Goal: Task Accomplishment & Management: Use online tool/utility

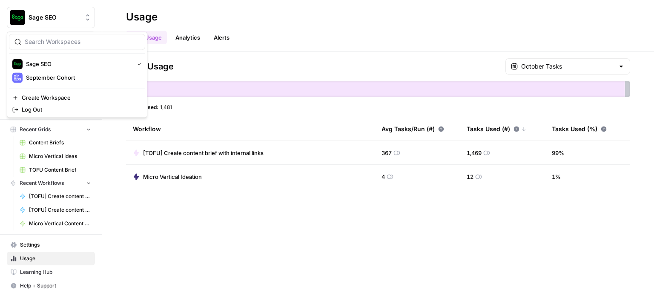
click at [44, 17] on span "Sage SEO" at bounding box center [54, 17] width 51 height 9
click at [46, 80] on span "September Cohort" at bounding box center [82, 77] width 112 height 9
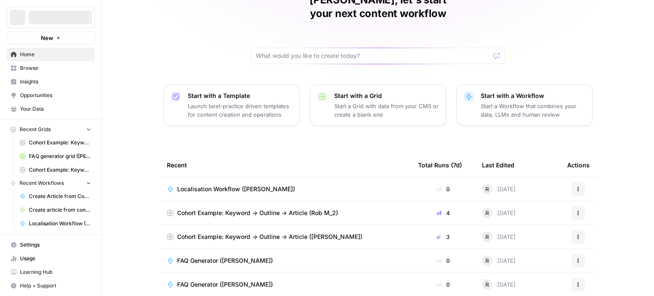
click at [231, 185] on span "Localisation Workflow ([PERSON_NAME])" at bounding box center [236, 189] width 118 height 9
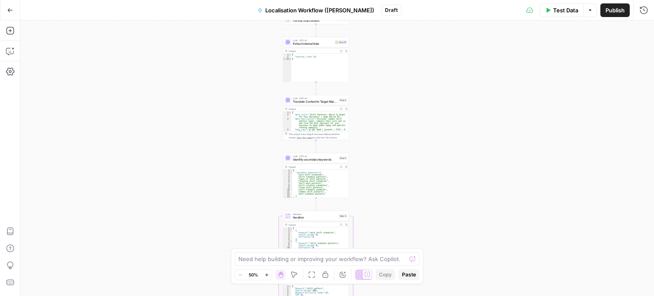
drag, startPoint x: 427, startPoint y: 179, endPoint x: 406, endPoint y: 133, distance: 50.6
click at [406, 133] on div "Workflow Input Settings Inputs Web Page Scrape Scrape content from URL Step 18 …" at bounding box center [336, 157] width 633 height 275
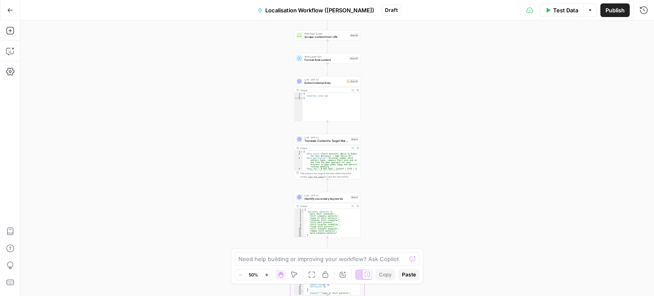
drag, startPoint x: 406, startPoint y: 133, endPoint x: 417, endPoint y: 174, distance: 42.0
click at [417, 174] on div "Workflow Input Settings Inputs Web Page Scrape Scrape content from URL Step 18 …" at bounding box center [336, 157] width 633 height 275
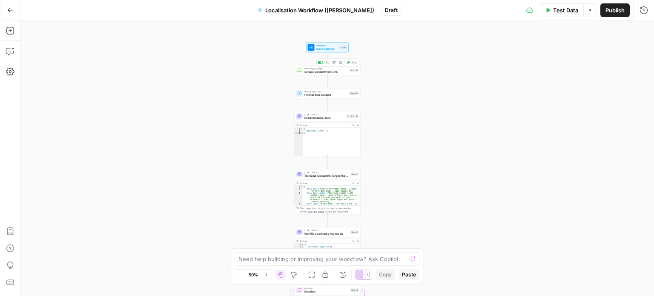
click at [325, 74] on div "Web Page Scrape Scrape content from URL Step 18 Copy step Delete step Add Note …" at bounding box center [327, 70] width 66 height 10
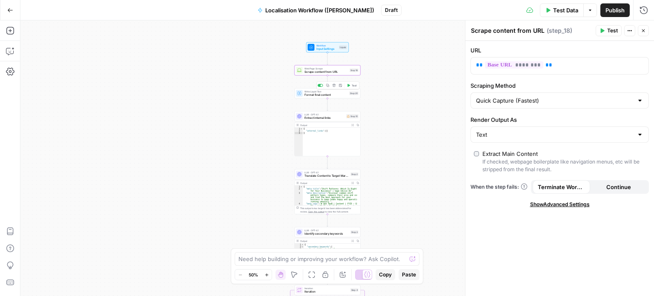
click at [334, 91] on span "Write Liquid Text" at bounding box center [325, 91] width 43 height 3
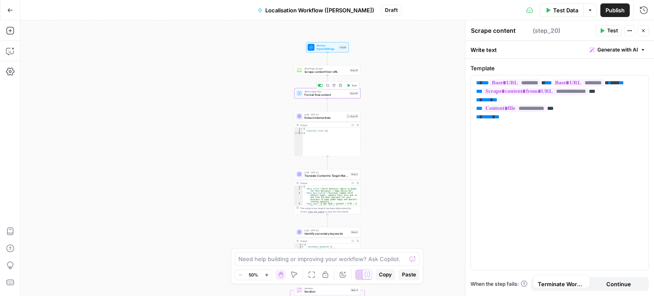
type textarea "Format final content"
click at [553, 11] on span "Test Data" at bounding box center [565, 10] width 25 height 9
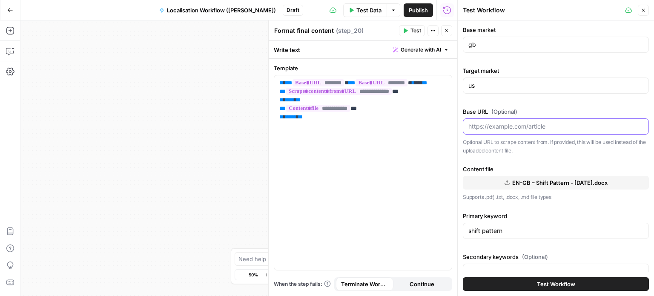
click at [499, 122] on input "Base URL (Optional)" at bounding box center [555, 126] width 175 height 9
paste input "[URL][DOMAIN_NAME]"
type input "[URL][DOMAIN_NAME]"
click at [517, 282] on button "Test Workflow" at bounding box center [556, 284] width 186 height 14
click at [641, 12] on icon "button" at bounding box center [642, 10] width 5 height 5
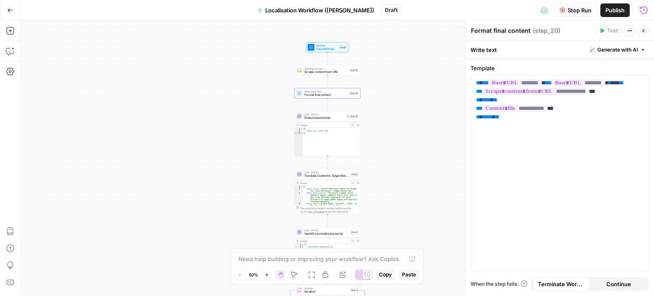
click at [640, 8] on icon "button" at bounding box center [644, 10] width 8 height 8
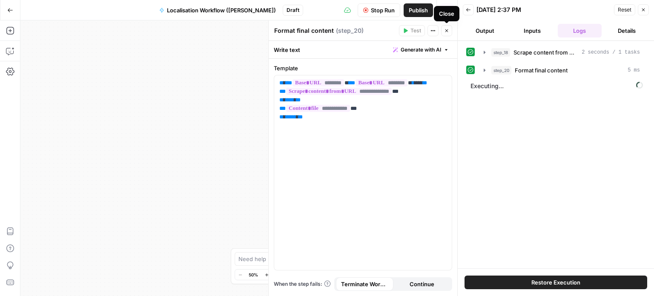
click at [446, 29] on icon "button" at bounding box center [446, 30] width 5 height 5
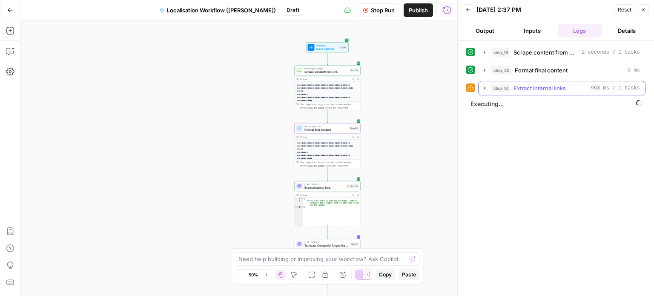
click at [480, 89] on button "step_10 Extract internal links 968 ms / 1 tasks" at bounding box center [561, 88] width 166 height 14
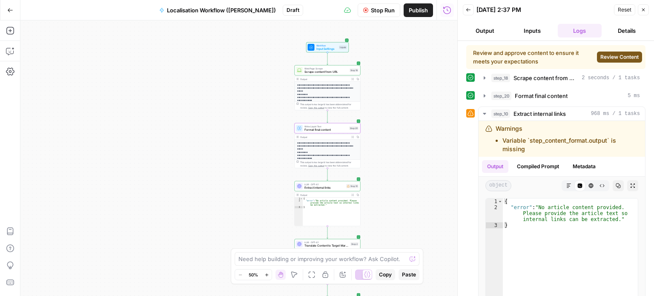
click at [378, 11] on span "Stop Run" at bounding box center [383, 10] width 24 height 9
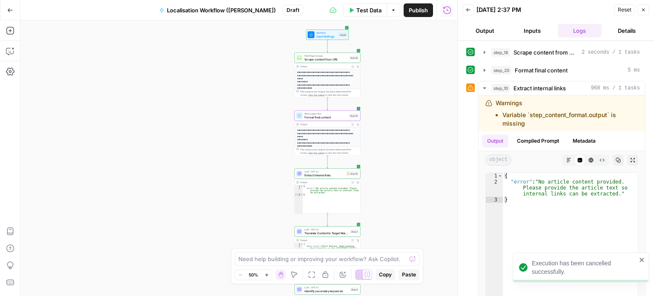
click at [350, 182] on button "Expand Output" at bounding box center [352, 182] width 5 height 5
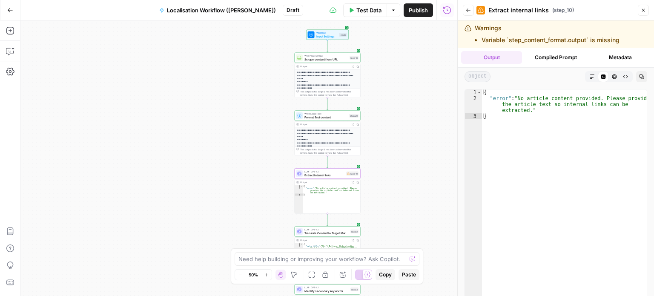
click at [651, 13] on header "Back Extract internal links ( step_10 ) Close" at bounding box center [555, 10] width 196 height 20
click at [643, 16] on div "Back Extract internal links ( step_10 ) Close" at bounding box center [556, 10] width 186 height 14
click at [335, 175] on span "Extract internal links" at bounding box center [324, 175] width 40 height 4
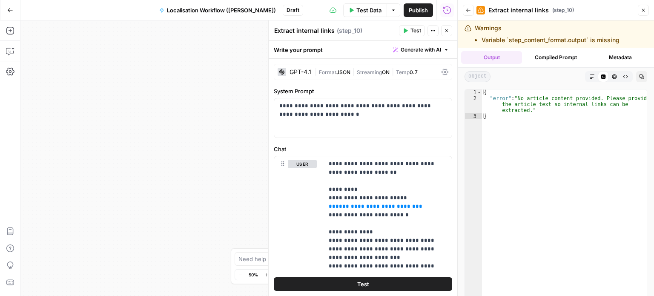
click at [646, 12] on button "Close" at bounding box center [642, 10] width 11 height 11
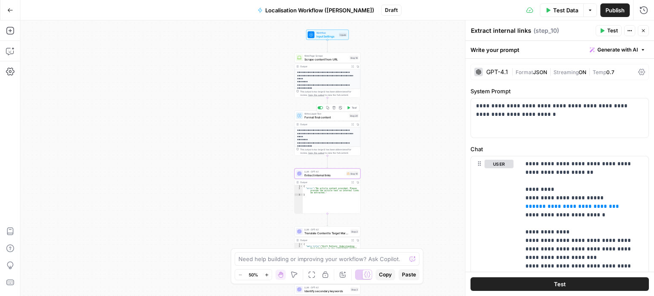
click at [342, 117] on span "Format final content" at bounding box center [325, 117] width 43 height 4
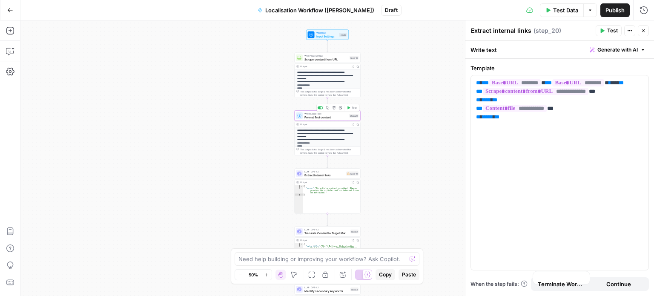
type textarea "Format final content"
click at [353, 126] on button "Expand Output" at bounding box center [352, 124] width 5 height 5
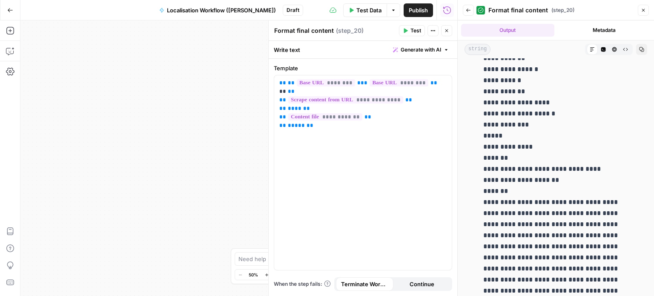
scroll to position [7952, 0]
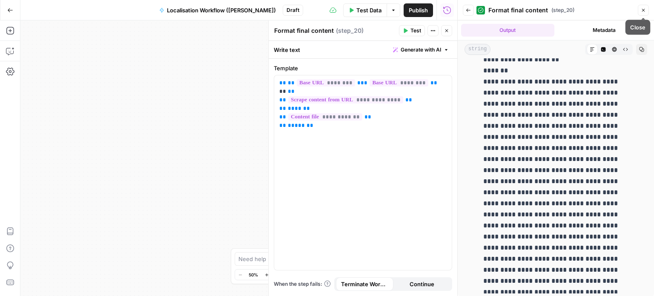
click at [643, 9] on icon "button" at bounding box center [642, 10] width 5 height 5
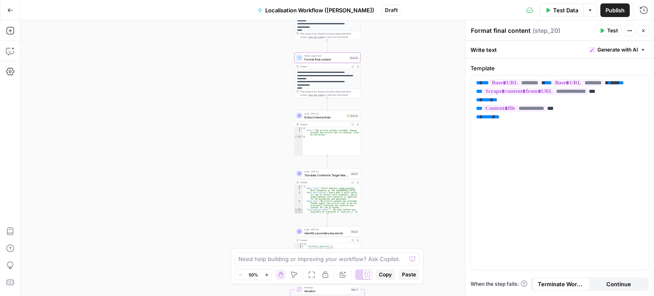
drag, startPoint x: 71, startPoint y: 80, endPoint x: 188, endPoint y: 10, distance: 136.3
click at [71, 80] on div "**********" at bounding box center [336, 157] width 633 height 275
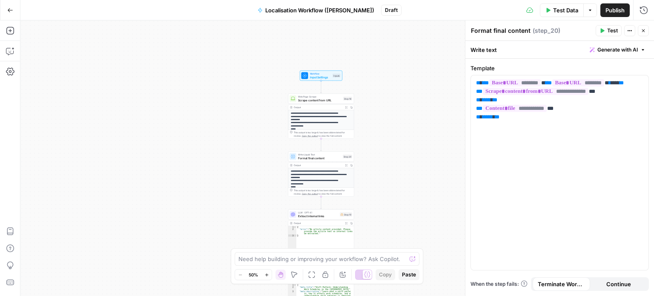
drag, startPoint x: 389, startPoint y: 102, endPoint x: 383, endPoint y: 201, distance: 98.9
click at [383, 201] on div "**********" at bounding box center [336, 157] width 633 height 275
click at [328, 217] on span "Extract internal links" at bounding box center [318, 216] width 40 height 4
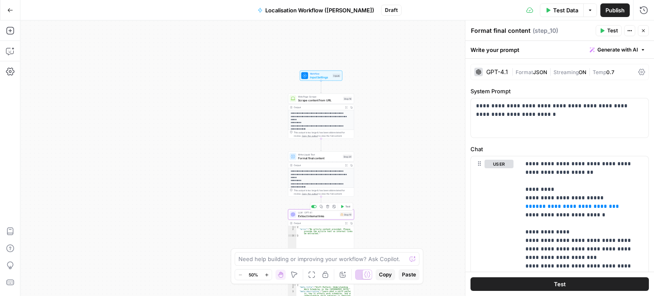
type textarea "Extract internal links"
click at [325, 158] on span "Format final content" at bounding box center [319, 158] width 43 height 4
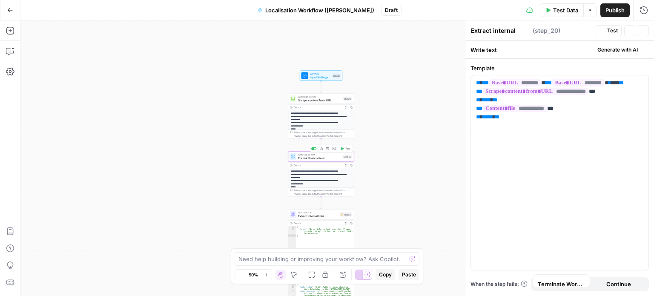
type textarea "Format final content"
click at [326, 100] on span "Scrape content from URL" at bounding box center [319, 100] width 43 height 4
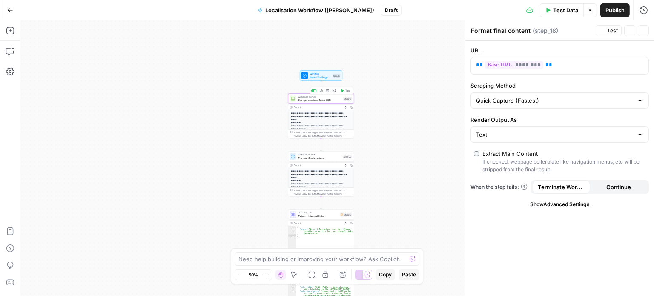
type textarea "Scrape content from URL"
click at [286, 258] on textarea at bounding box center [322, 258] width 168 height 9
click at [371, 98] on div "**********" at bounding box center [336, 157] width 633 height 275
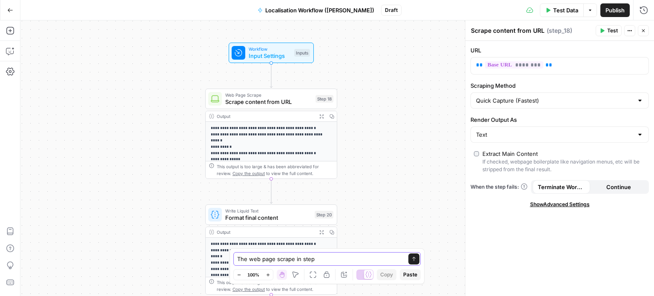
click at [334, 258] on textarea "The web page scrape in step" at bounding box center [318, 258] width 163 height 9
type textarea "The web page scrape in step 18 - will the quick capture extract internal links …"
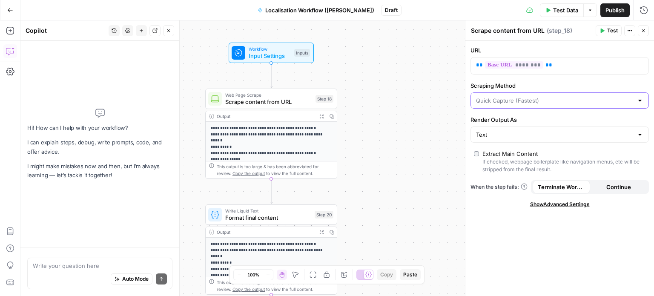
click at [531, 98] on input "Scraping Method" at bounding box center [554, 100] width 157 height 9
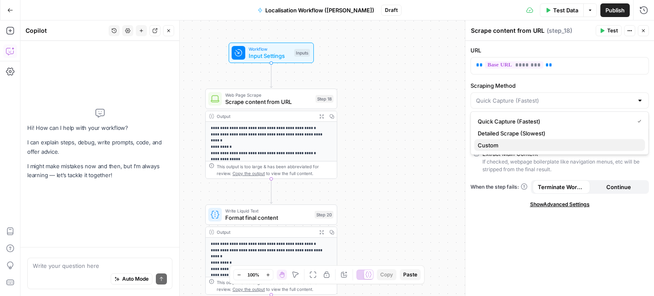
click at [509, 146] on span "Custom" at bounding box center [557, 145] width 160 height 9
type input "Custom"
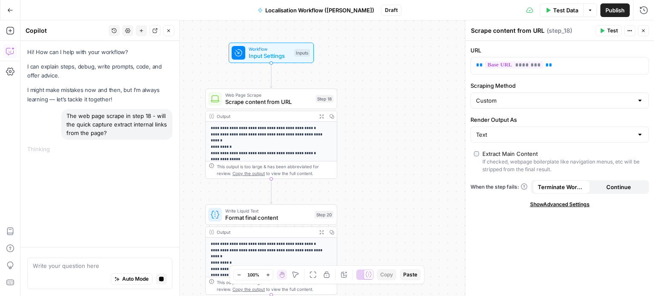
click at [550, 206] on span "Show Advanced Settings" at bounding box center [560, 204] width 60 height 8
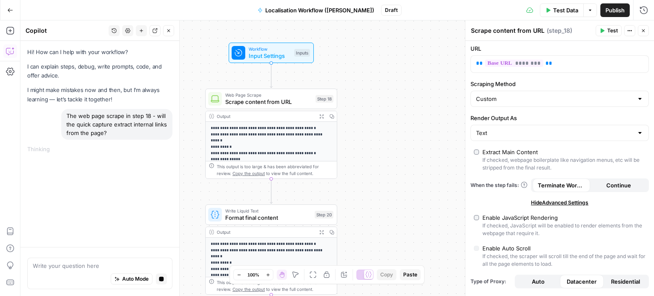
scroll to position [2, 0]
click at [519, 99] on input "Scraping Method" at bounding box center [554, 98] width 157 height 9
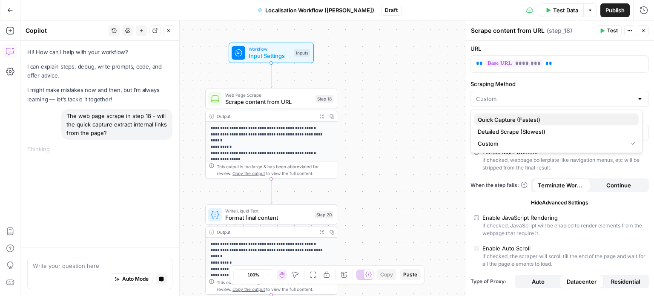
click at [514, 117] on span "Quick Capture (Fastest)" at bounding box center [554, 119] width 154 height 9
type input "Quick Capture (Fastest)"
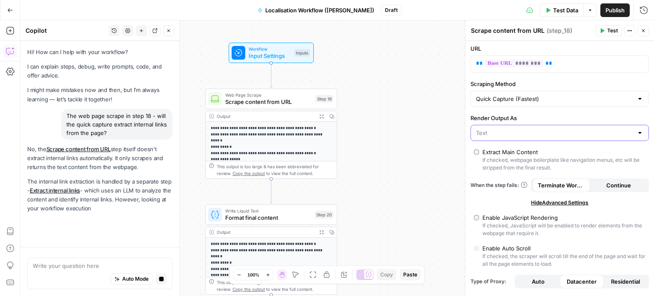
click at [511, 132] on input "Render Output As" at bounding box center [554, 133] width 157 height 9
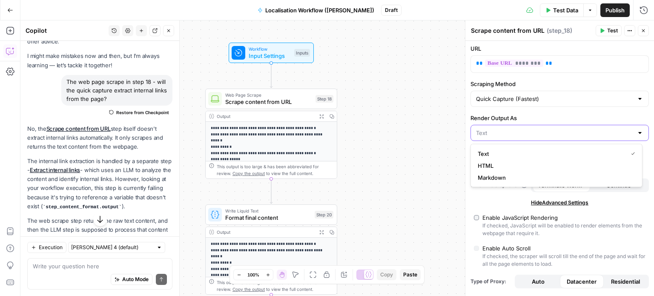
scroll to position [76, 0]
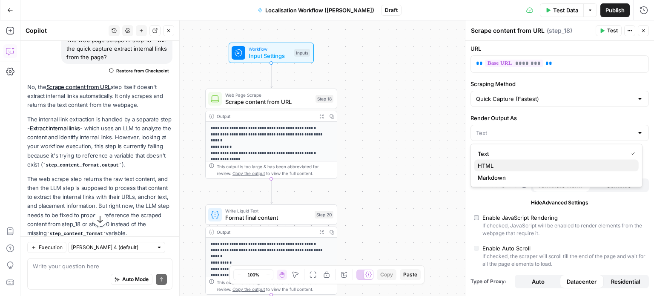
click at [503, 167] on span "HTML" at bounding box center [554, 165] width 154 height 9
type input "HTML"
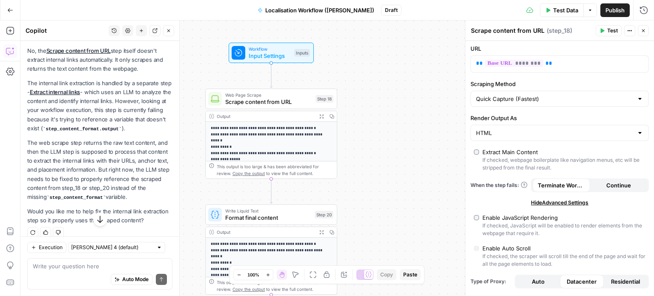
scroll to position [138, 0]
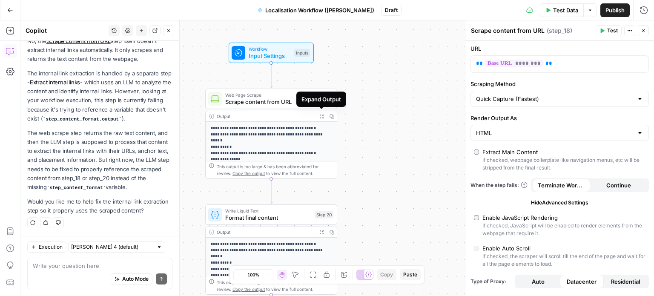
click at [272, 98] on span "Scrape content from URL" at bounding box center [268, 101] width 87 height 9
click at [323, 84] on span "Test" at bounding box center [324, 83] width 10 height 8
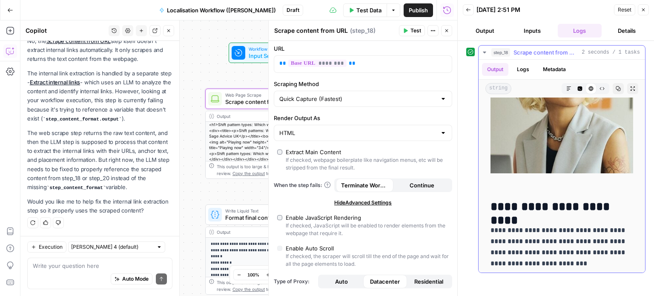
scroll to position [1620, 0]
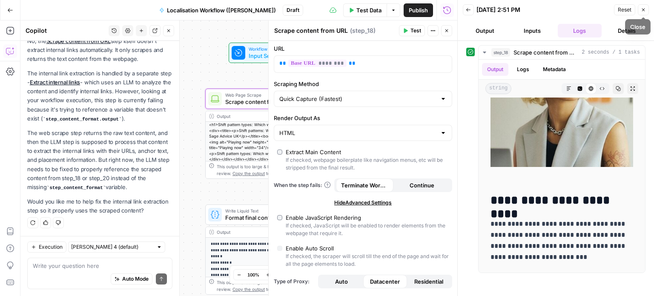
click at [638, 11] on button "Close" at bounding box center [642, 9] width 11 height 11
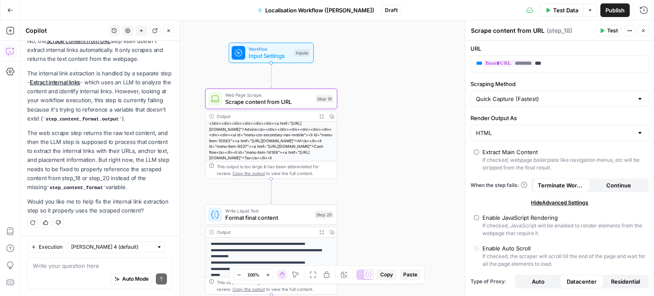
scroll to position [59, 0]
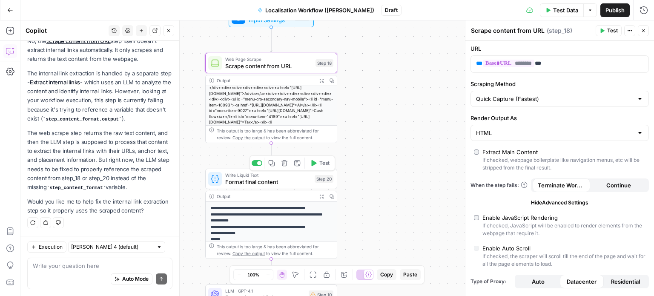
click at [316, 166] on button "Test" at bounding box center [319, 162] width 26 height 11
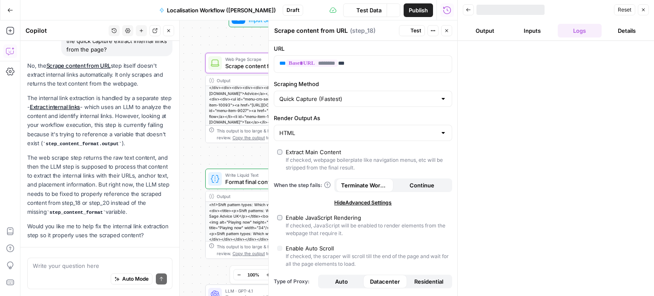
scroll to position [138, 0]
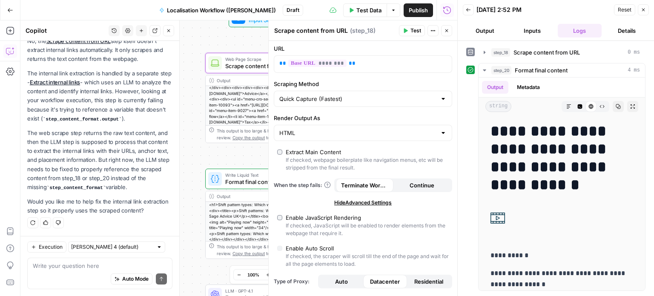
click at [642, 13] on button "Close" at bounding box center [642, 9] width 11 height 11
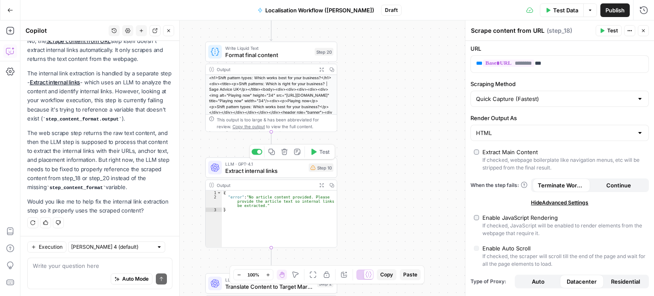
click at [317, 153] on button "Test" at bounding box center [319, 151] width 26 height 11
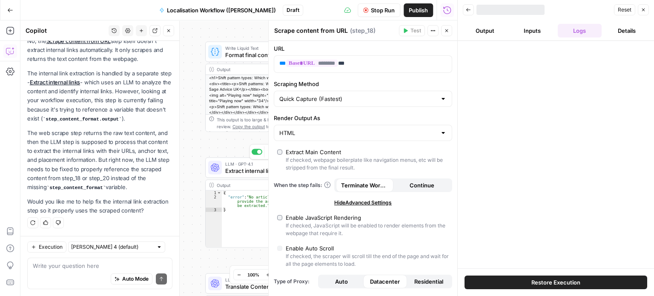
scroll to position [138, 0]
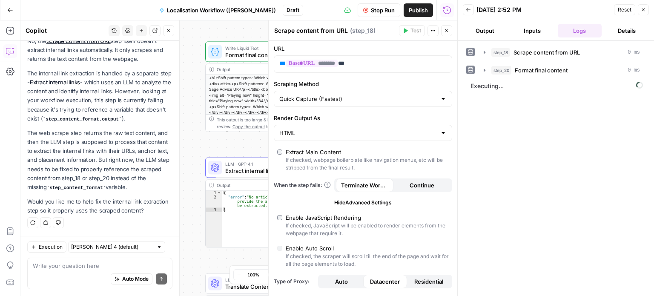
click at [643, 8] on icon "button" at bounding box center [642, 9] width 5 height 5
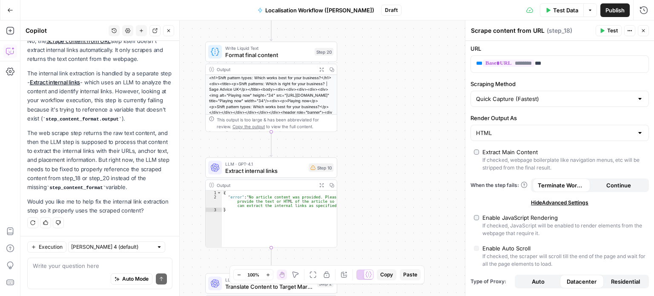
click at [283, 166] on span "Extract internal links" at bounding box center [265, 170] width 80 height 9
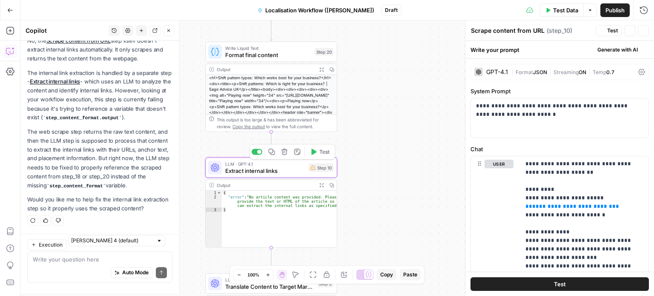
type textarea "Extract internal links"
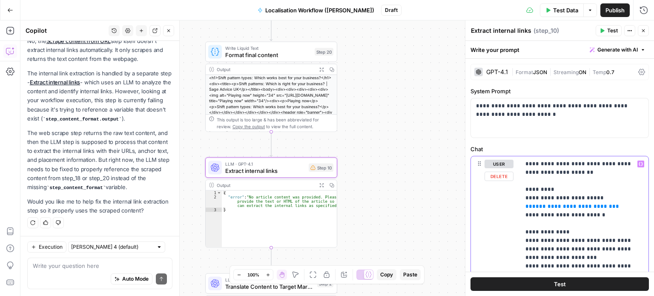
drag, startPoint x: 613, startPoint y: 208, endPoint x: 517, endPoint y: 208, distance: 96.2
click at [517, 208] on div "**********" at bounding box center [559, 263] width 177 height 214
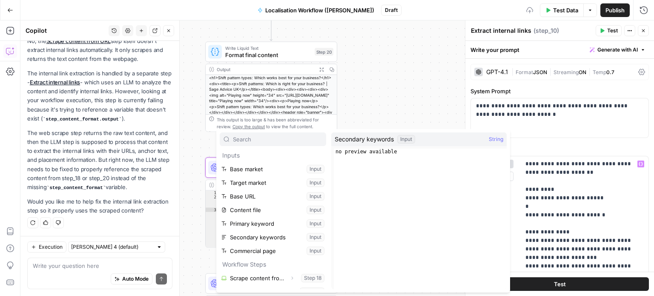
scroll to position [9, 0]
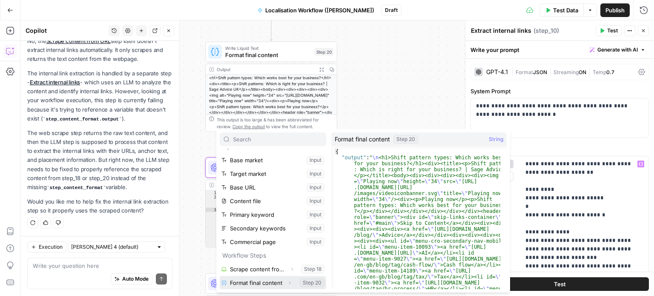
click at [262, 286] on button "Select variable Format final content" at bounding box center [273, 283] width 106 height 14
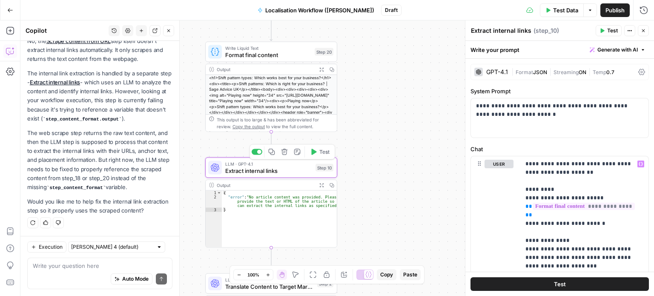
click at [325, 152] on span "Test" at bounding box center [324, 152] width 10 height 8
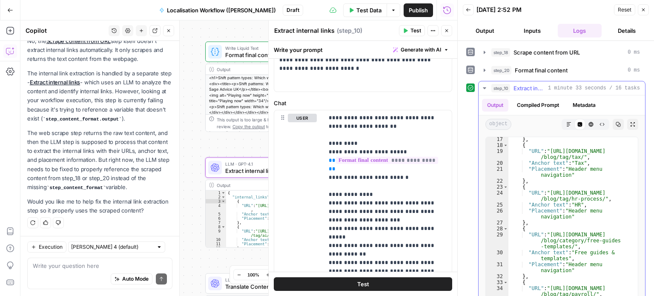
scroll to position [160, 0]
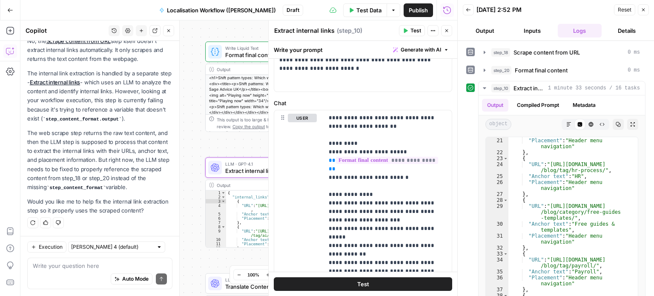
click at [234, 53] on span "Format final content" at bounding box center [268, 55] width 86 height 9
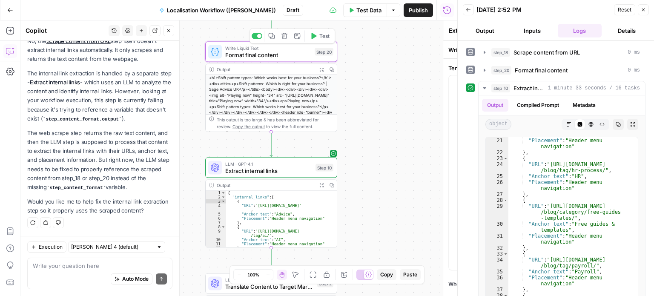
type textarea "Format final content"
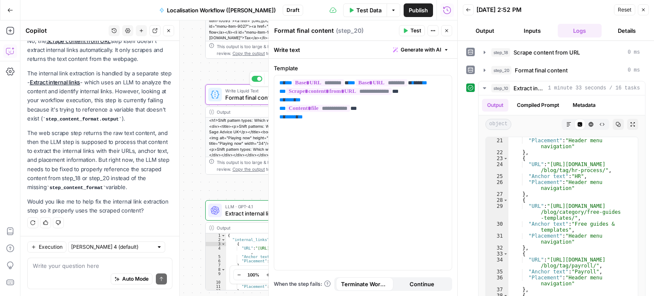
scroll to position [0, 0]
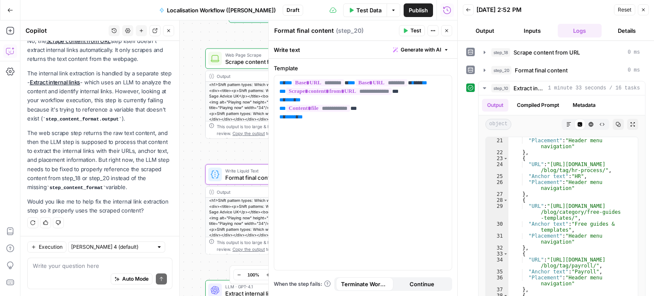
click at [243, 60] on span "Scrape content from URL" at bounding box center [268, 61] width 87 height 9
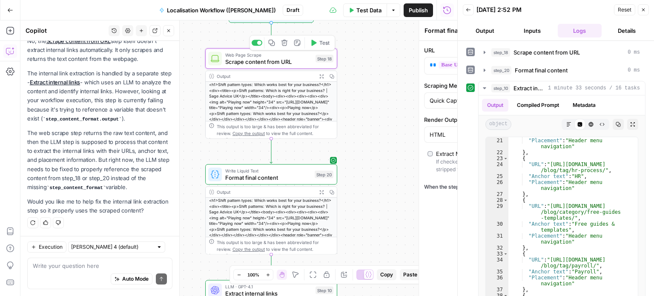
type textarea "Scrape content from URL"
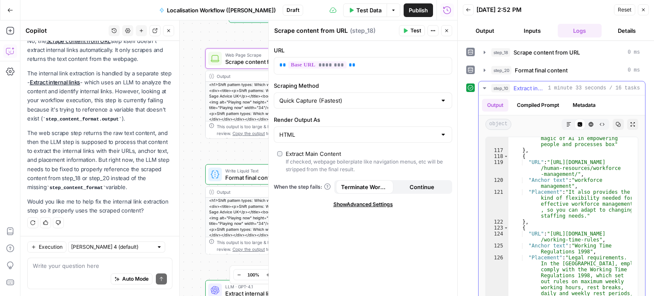
scroll to position [1068, 0]
click at [640, 11] on button "Close" at bounding box center [642, 9] width 11 height 11
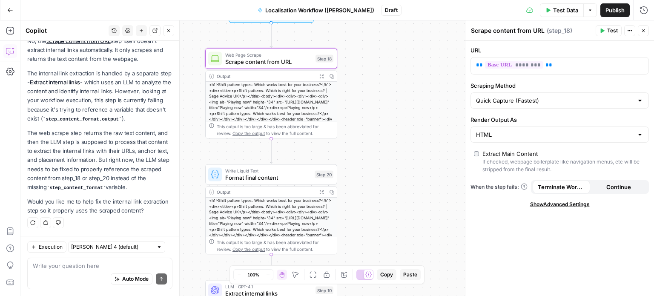
scroll to position [69, 0]
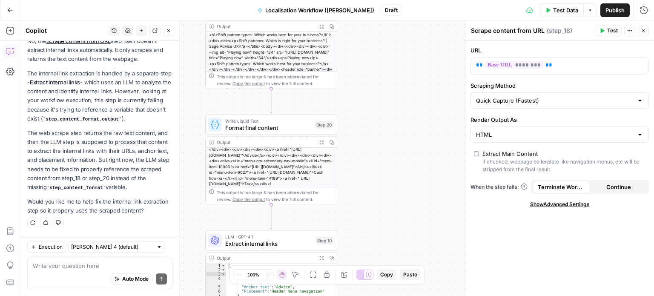
click at [262, 240] on span "Extract internal links" at bounding box center [268, 243] width 87 height 9
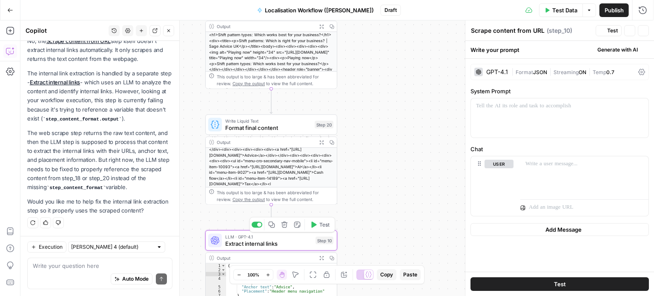
scroll to position [138, 0]
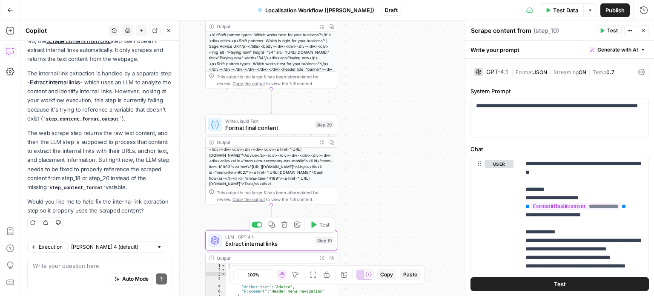
type textarea "Extract internal links"
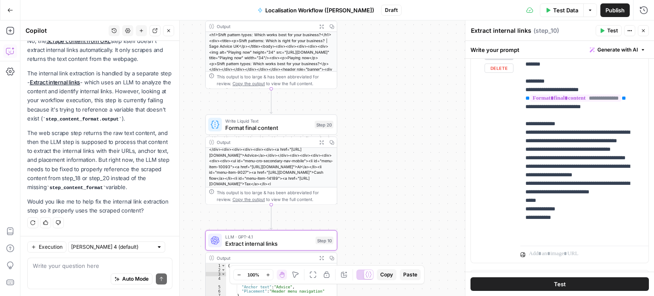
scroll to position [109, 0]
click at [603, 190] on p "**********" at bounding box center [580, 144] width 111 height 187
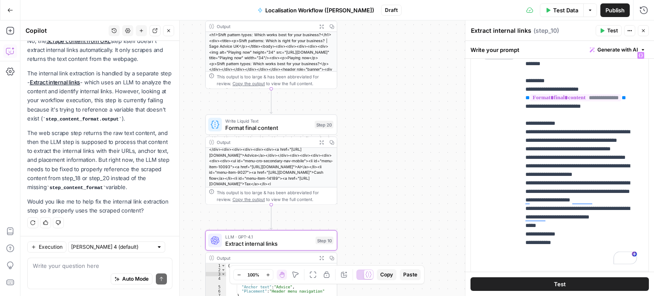
click at [577, 282] on button "Test" at bounding box center [559, 284] width 178 height 14
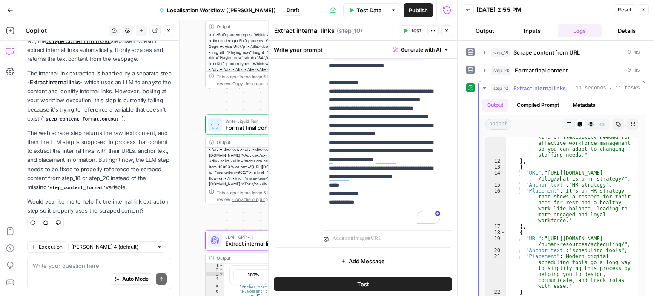
scroll to position [100, 0]
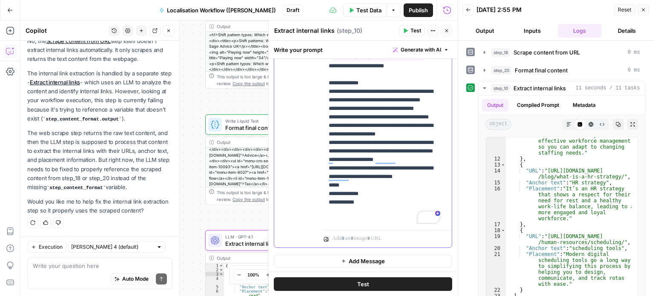
click at [329, 167] on p "**********" at bounding box center [384, 117] width 111 height 213
click at [400, 168] on p "**********" at bounding box center [384, 121] width 111 height 221
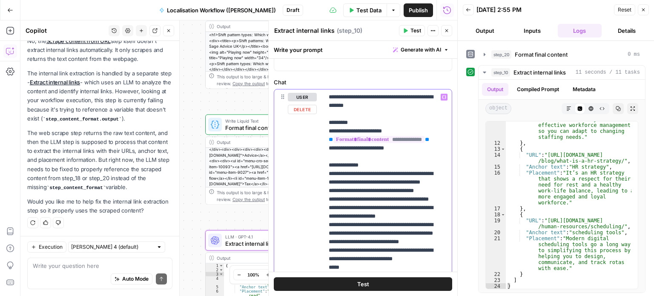
scroll to position [66, 0]
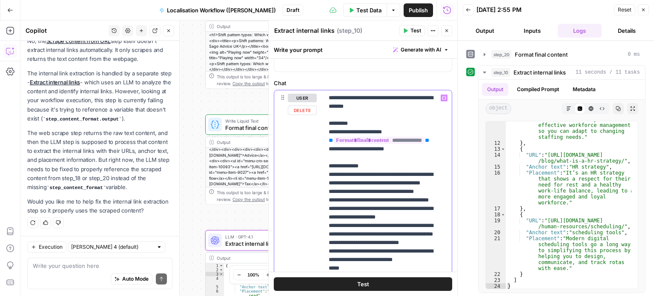
click at [373, 95] on p "**********" at bounding box center [384, 204] width 111 height 221
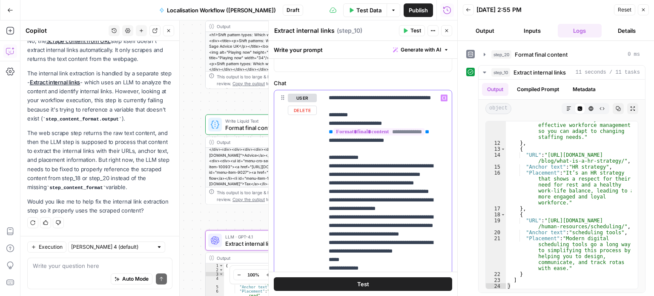
scroll to position [141, 0]
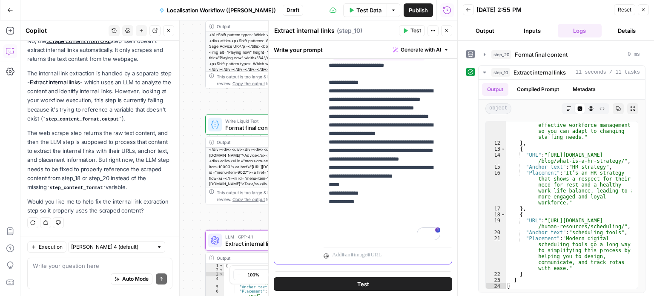
click at [405, 182] on p "**********" at bounding box center [384, 129] width 111 height 221
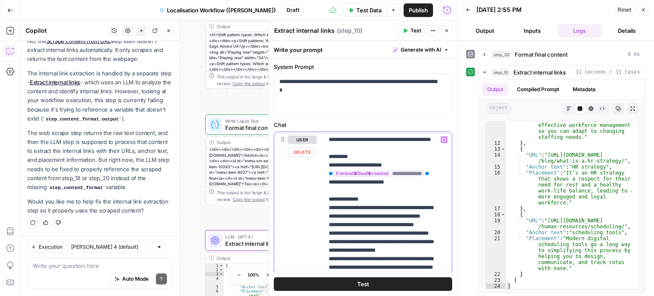
scroll to position [24, 0]
click at [371, 212] on p "**********" at bounding box center [384, 246] width 111 height 221
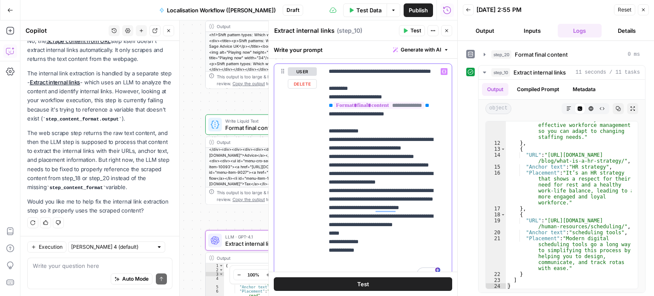
scroll to position [93, 0]
click at [369, 234] on p "**********" at bounding box center [384, 173] width 111 height 213
click at [413, 243] on p "**********" at bounding box center [384, 182] width 111 height 230
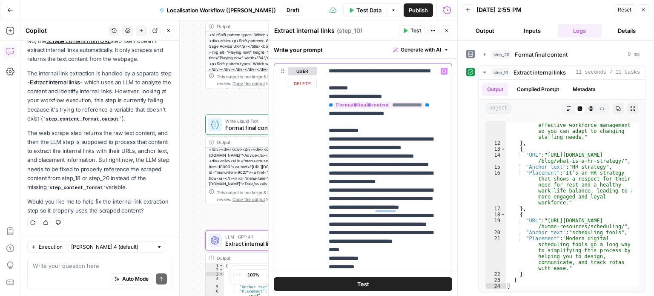
click at [411, 257] on p "**********" at bounding box center [384, 186] width 111 height 238
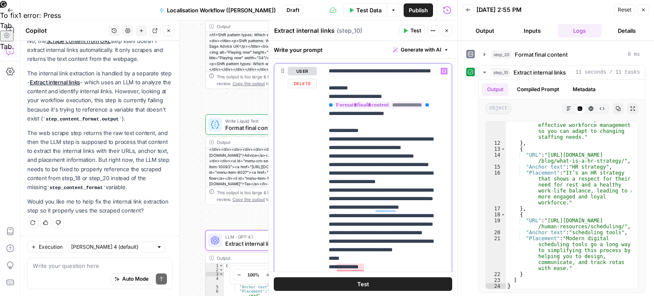
click at [412, 250] on p "**********" at bounding box center [384, 190] width 111 height 247
click at [384, 251] on p "**********" at bounding box center [384, 190] width 111 height 247
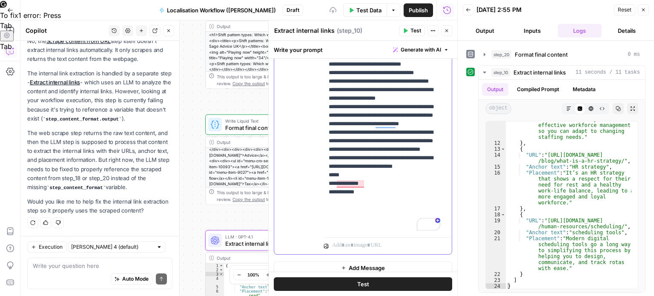
scroll to position [183, 0]
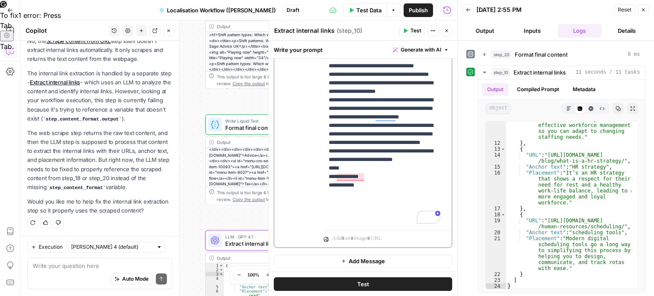
click at [327, 209] on div "**********" at bounding box center [387, 100] width 128 height 254
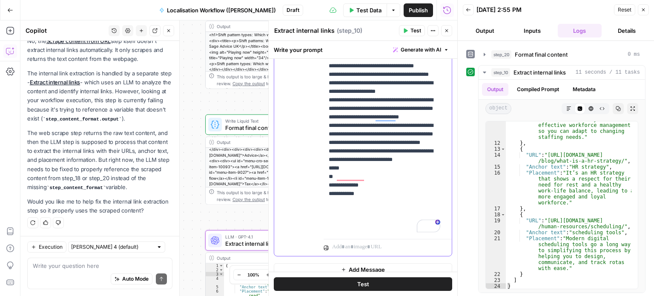
click at [356, 218] on p "**********" at bounding box center [384, 104] width 111 height 255
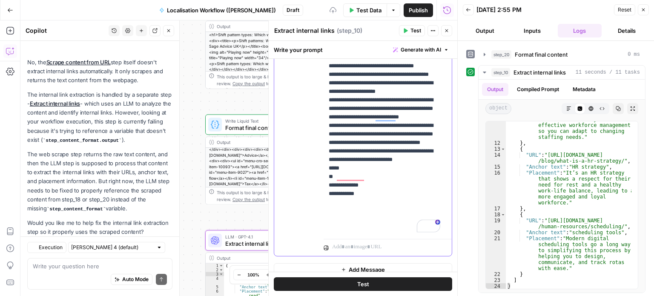
scroll to position [138, 0]
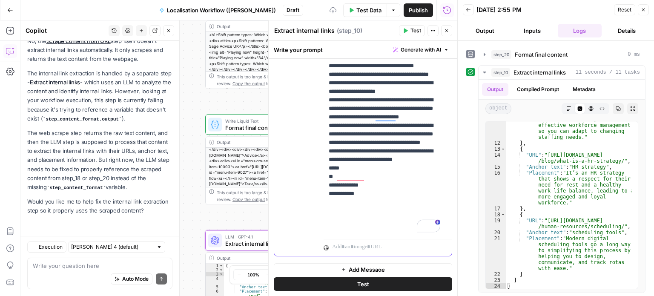
click at [339, 219] on p "**********" at bounding box center [384, 104] width 111 height 255
click at [346, 209] on p "**********" at bounding box center [384, 104] width 111 height 255
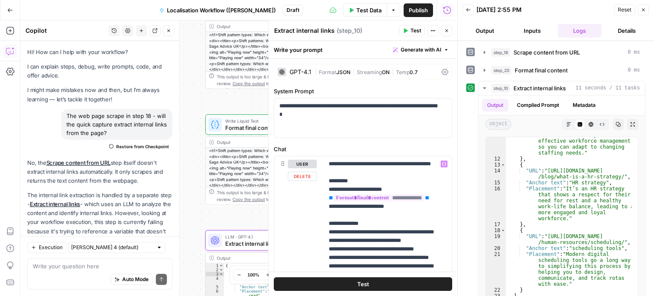
scroll to position [100, 0]
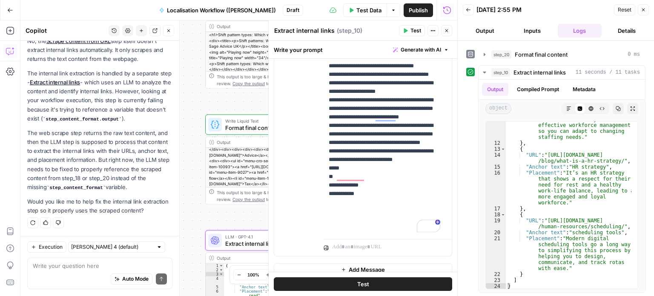
click at [346, 209] on p "**********" at bounding box center [384, 104] width 111 height 255
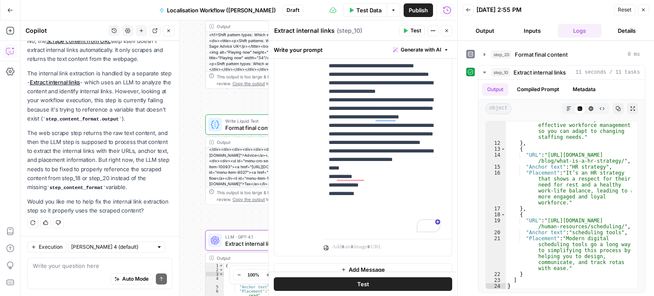
click at [347, 150] on p "**********" at bounding box center [384, 104] width 111 height 255
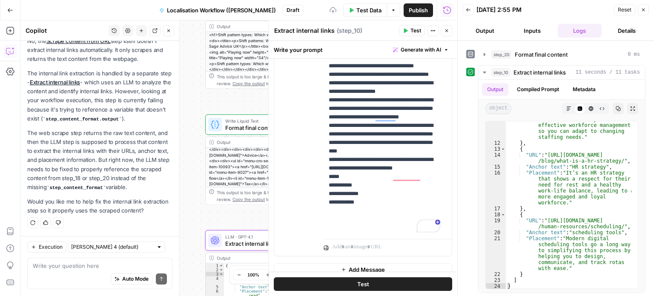
scroll to position [191, 0]
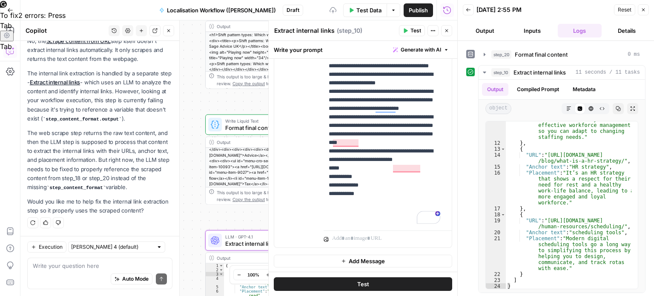
click at [366, 286] on button "Test" at bounding box center [363, 284] width 178 height 14
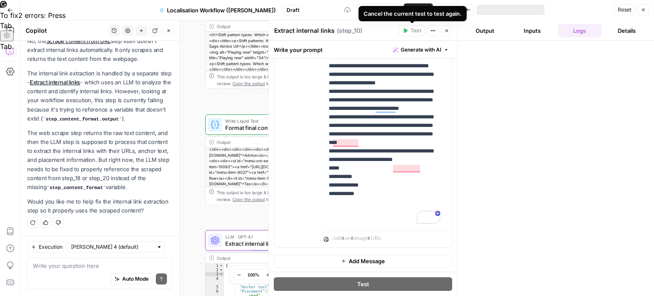
click at [387, 9] on div "Cancel the current test to test again." at bounding box center [412, 13] width 108 height 15
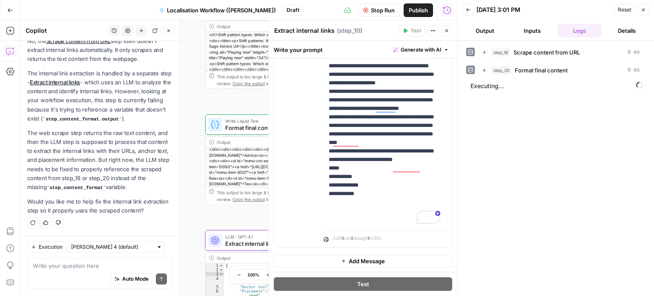
click at [379, 10] on span "Stop Run" at bounding box center [383, 10] width 24 height 9
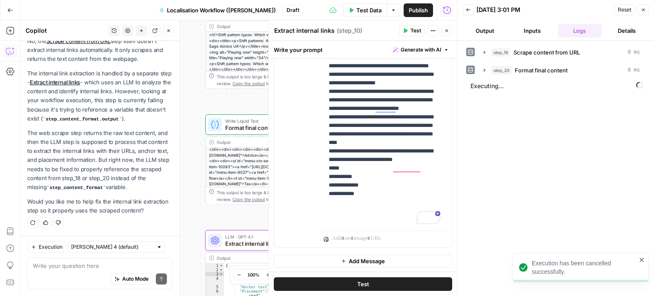
click at [360, 281] on span "Test" at bounding box center [363, 284] width 12 height 9
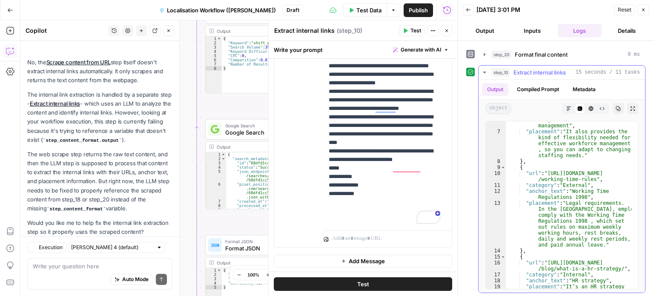
scroll to position [138, 0]
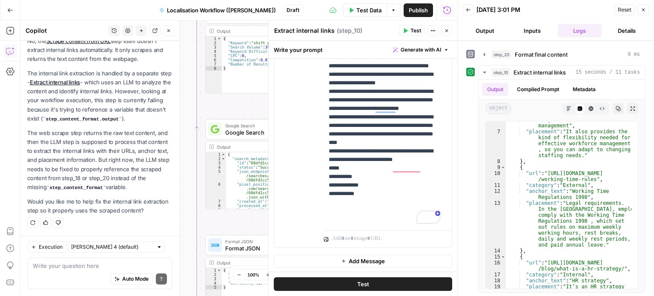
click at [449, 30] on button "Close" at bounding box center [446, 30] width 11 height 11
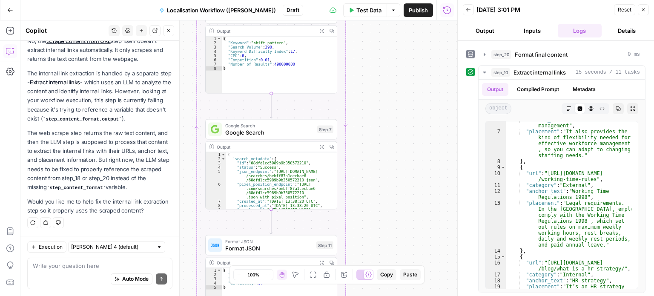
click at [640, 7] on button "Close" at bounding box center [642, 9] width 11 height 11
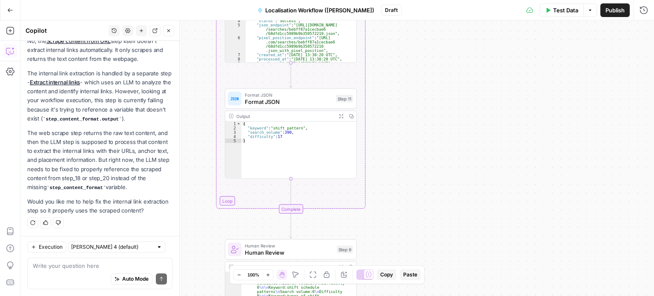
drag, startPoint x: 409, startPoint y: 141, endPoint x: 428, endPoint y: -4, distance: 146.4
click at [428, 0] on html "September Cohort New Home Browse Insights Opportunities Your Data Recent Grids …" at bounding box center [327, 148] width 654 height 296
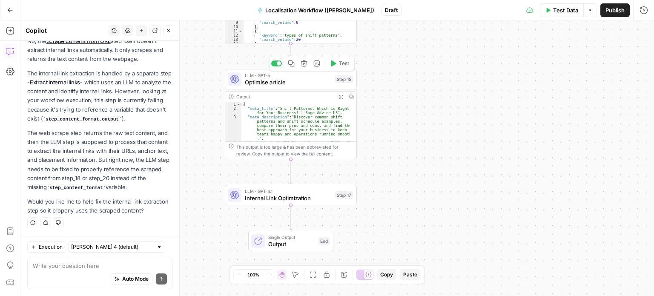
click at [314, 80] on span "Optimise article" at bounding box center [288, 82] width 87 height 9
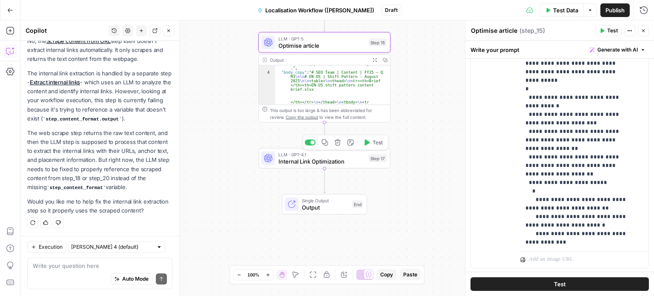
click at [320, 202] on span "Single Output" at bounding box center [325, 200] width 47 height 7
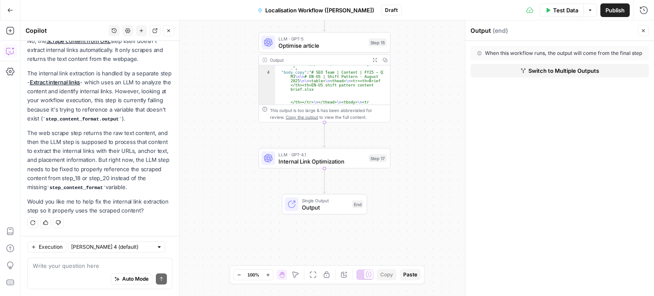
click at [549, 75] on span "Switch to Multiple Outputs" at bounding box center [563, 70] width 71 height 9
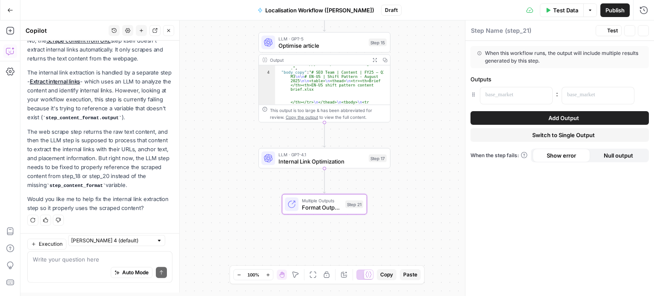
type textarea "Format Outputs"
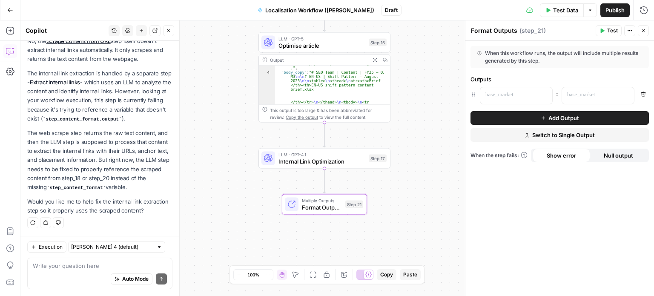
click at [14, 10] on button "Go Back" at bounding box center [10, 10] width 15 height 15
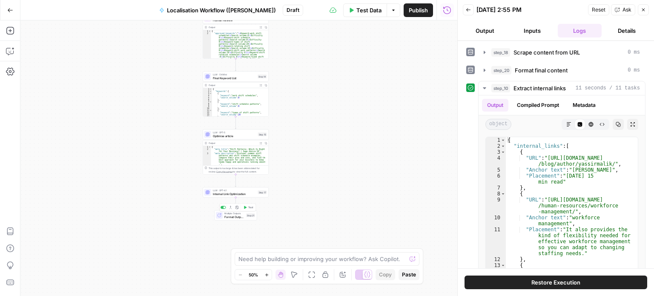
click at [237, 212] on span "Multiple Outputs" at bounding box center [234, 212] width 20 height 3
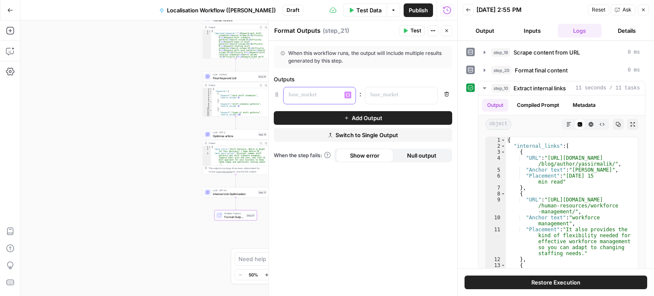
click at [340, 95] on div at bounding box center [312, 95] width 58 height 17
click at [349, 95] on span "Variables Menu" at bounding box center [349, 95] width 0 height 0
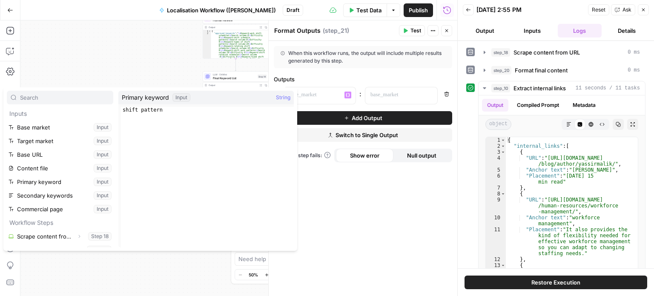
scroll to position [118, 0]
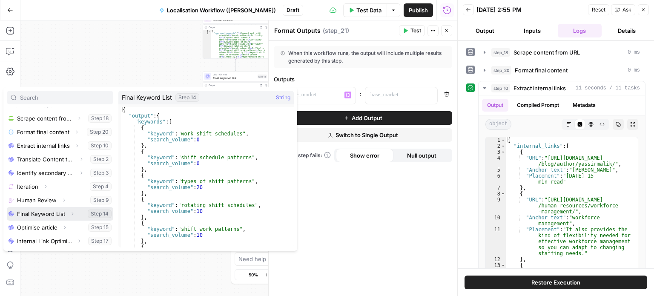
click at [56, 215] on button "Select variable Final Keyword List" at bounding box center [60, 214] width 106 height 14
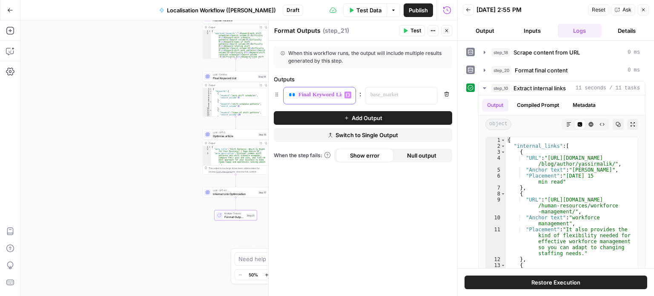
click at [333, 103] on div "**********" at bounding box center [312, 95] width 58 height 17
click at [332, 100] on div "**********" at bounding box center [312, 95] width 58 height 17
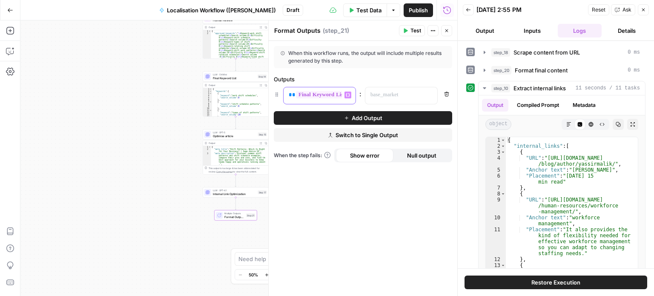
click at [332, 100] on div "**********" at bounding box center [312, 95] width 58 height 17
click at [389, 98] on p at bounding box center [394, 95] width 48 height 9
click at [432, 94] on button "Variables Menu" at bounding box center [429, 94] width 7 height 7
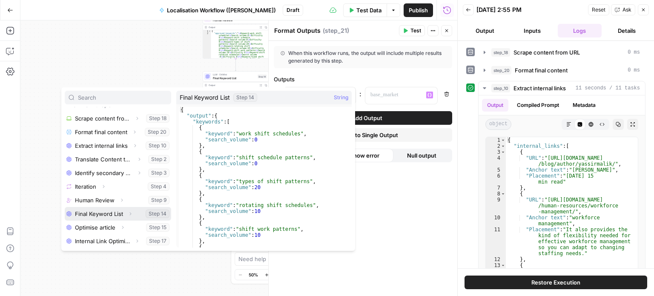
click at [108, 210] on button "Select variable Final Keyword List" at bounding box center [118, 214] width 106 height 14
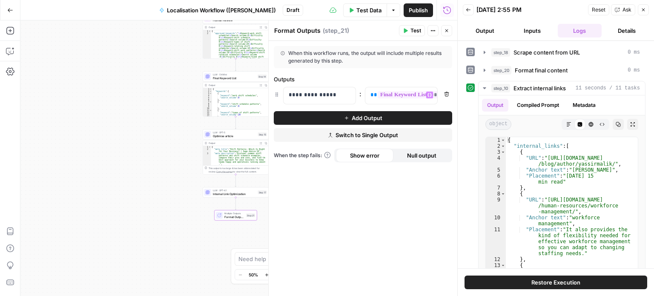
click at [156, 180] on div "Workflow Input Settings Inputs Web Page Scrape Scrape content from URL Step 18 …" at bounding box center [238, 157] width 437 height 275
click at [642, 10] on icon "button" at bounding box center [643, 10] width 3 height 3
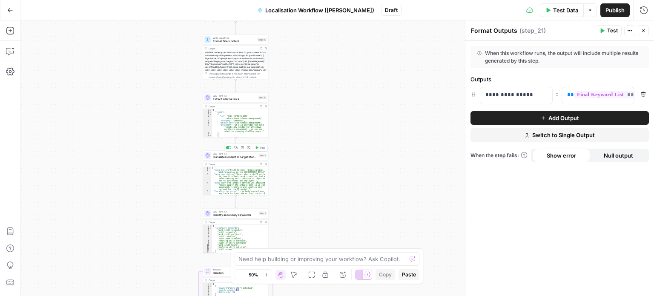
click at [240, 156] on span "Translate Content to Target Market" at bounding box center [235, 157] width 44 height 4
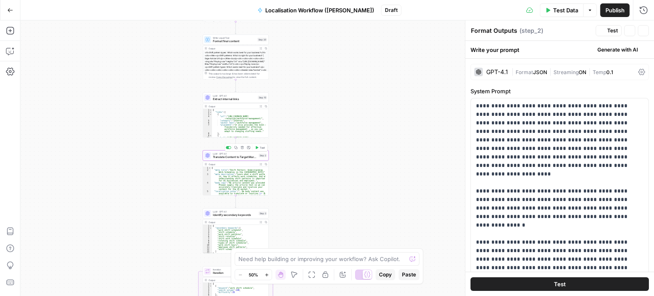
type textarea "Translate Content to Target Market"
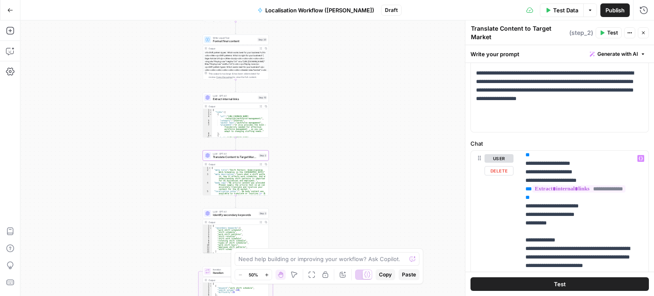
scroll to position [165, 0]
click at [259, 163] on button "Expand Output" at bounding box center [260, 164] width 5 height 5
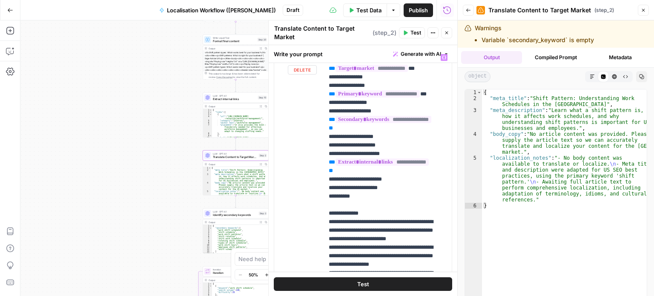
scroll to position [92, 0]
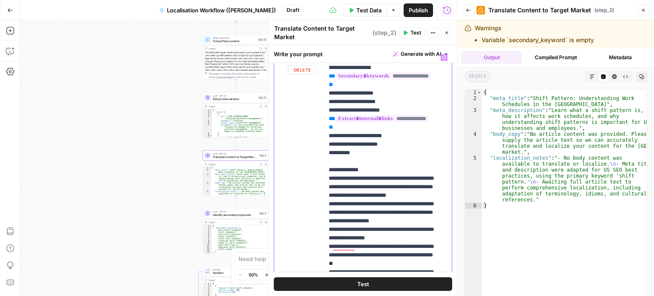
scroll to position [116, 0]
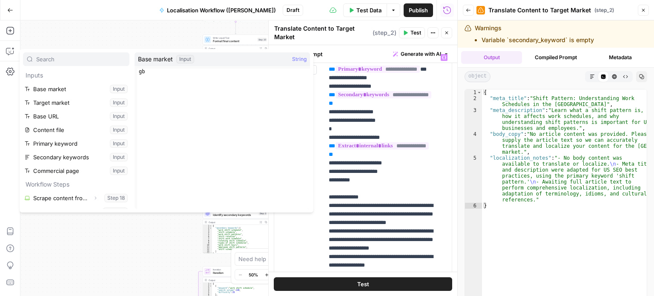
click at [163, 44] on div "Workflow Input Settings Inputs Web Page Scrape Scrape content from URL Step 18 …" at bounding box center [238, 157] width 437 height 275
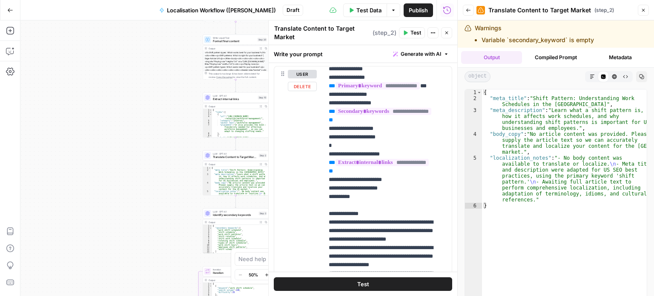
scroll to position [214, 0]
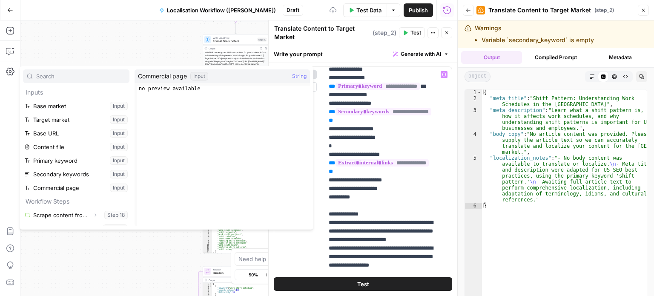
scroll to position [0, 0]
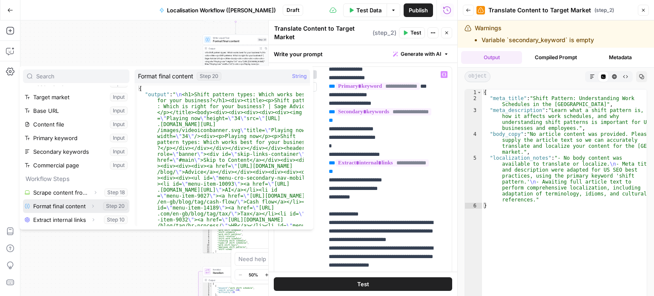
click at [60, 203] on button "Select variable Format final content" at bounding box center [76, 206] width 106 height 14
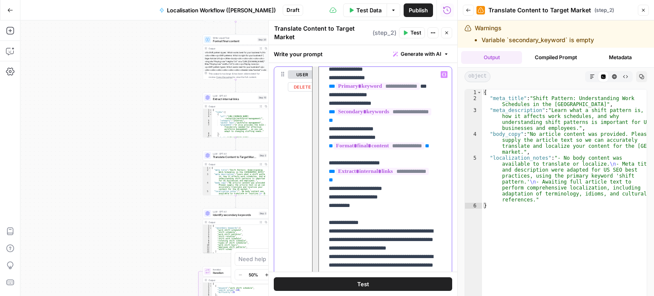
drag, startPoint x: 395, startPoint y: 237, endPoint x: 304, endPoint y: 241, distance: 90.7
click at [304, 241] on div "**********" at bounding box center [362, 250] width 177 height 367
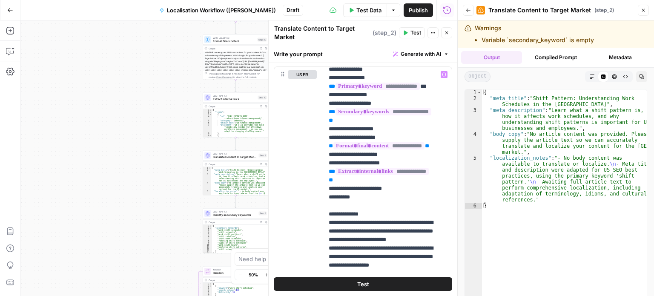
click at [642, 10] on icon "button" at bounding box center [642, 10] width 5 height 5
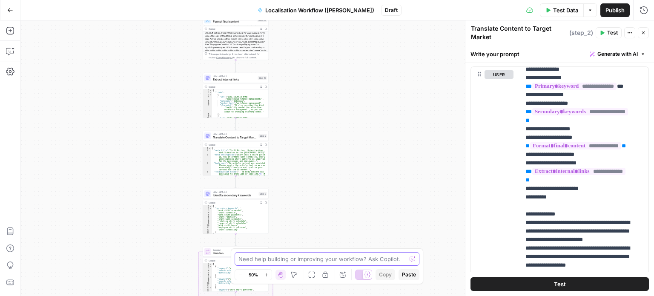
click at [256, 257] on textarea at bounding box center [322, 258] width 168 height 9
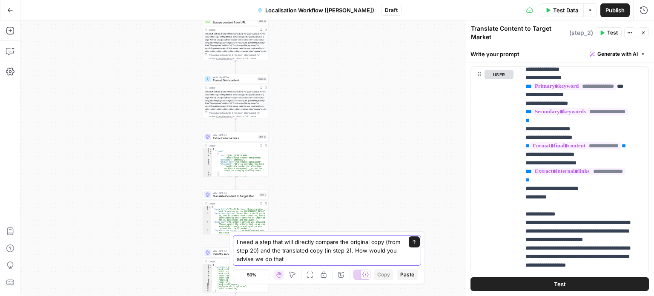
type textarea "I need a step that will directly compare the original copy (from step 20) and t…"
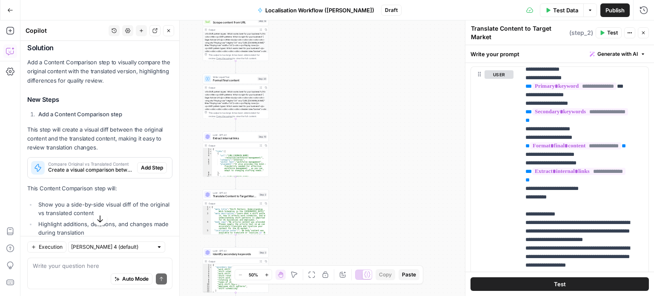
scroll to position [257, 0]
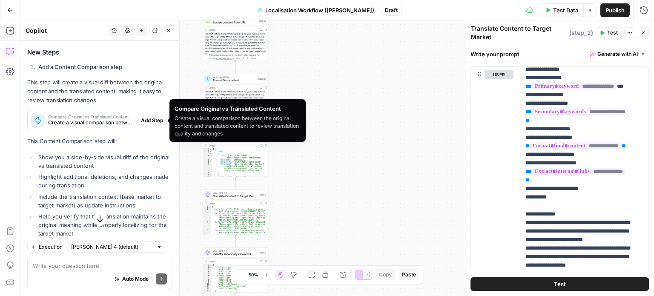
click at [89, 119] on span "Create a visual comparison between the original content and translated content …" at bounding box center [91, 123] width 86 height 8
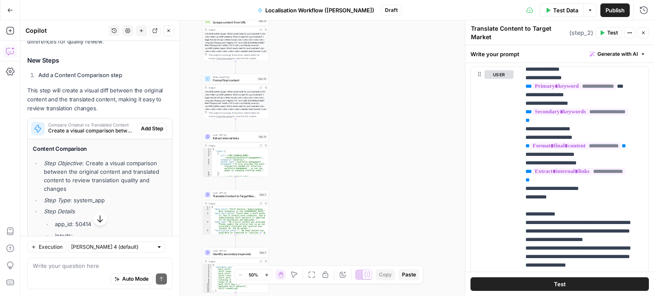
scroll to position [244, 0]
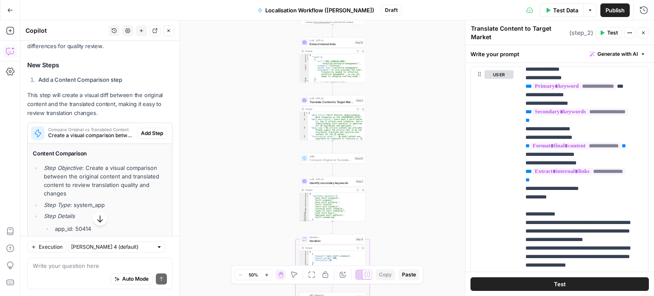
click at [147, 131] on span "Add Step" at bounding box center [152, 133] width 22 height 8
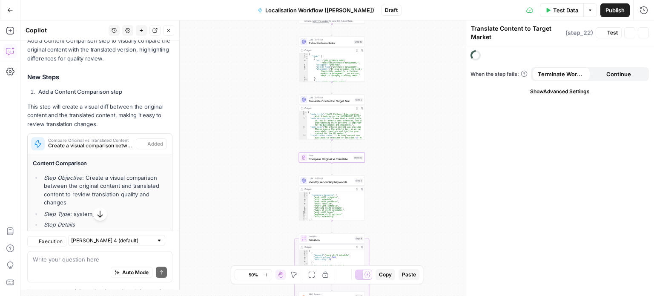
type textarea "Compare Original vs Translated Content"
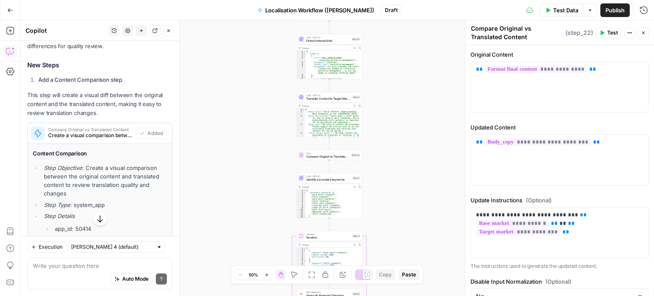
click at [169, 34] on button "Close" at bounding box center [168, 30] width 11 height 11
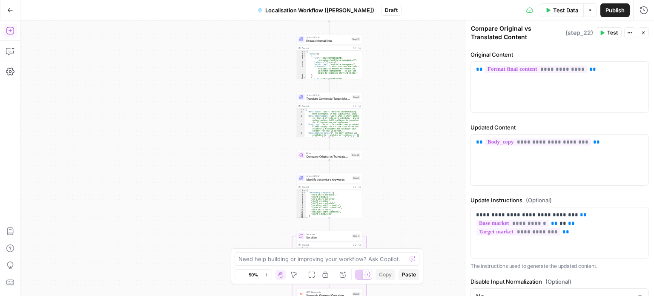
click at [12, 34] on icon "button" at bounding box center [10, 30] width 9 height 9
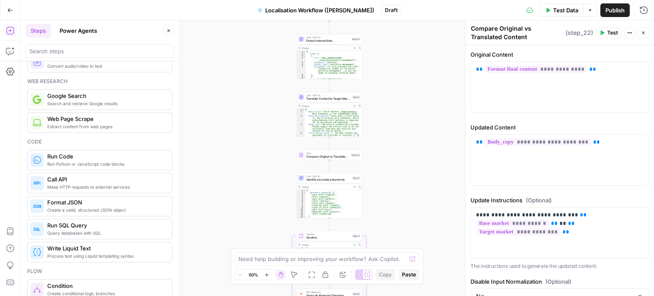
scroll to position [211, 0]
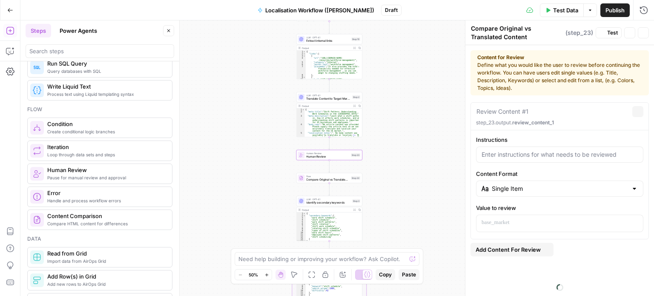
type textarea "Human Review"
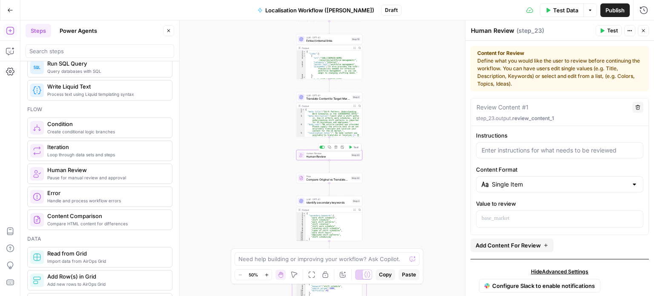
click at [345, 156] on span "Human Review" at bounding box center [327, 156] width 43 height 4
drag, startPoint x: 331, startPoint y: 155, endPoint x: 402, endPoint y: 154, distance: 71.1
drag, startPoint x: 402, startPoint y: 154, endPoint x: 313, endPoint y: 154, distance: 89.4
click at [313, 154] on span "Human Review" at bounding box center [327, 152] width 43 height 3
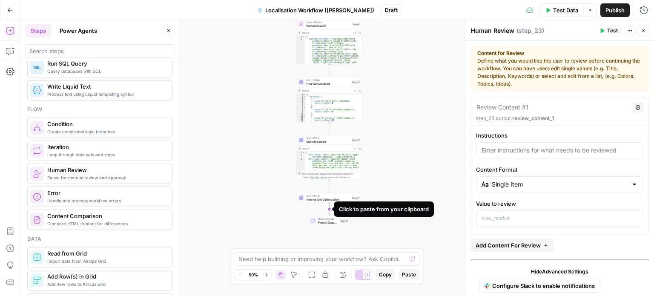
click at [329, 209] on icon "Edge from step_17 to step_21" at bounding box center [329, 209] width 1 height 12
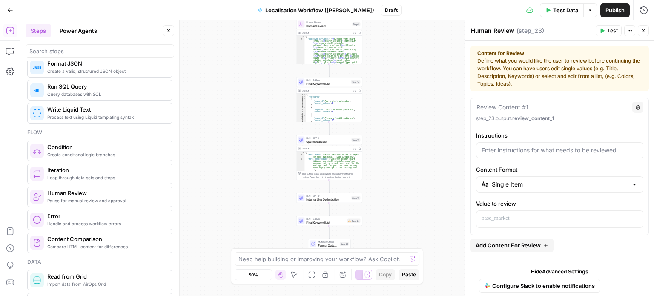
scroll to position [187, 0]
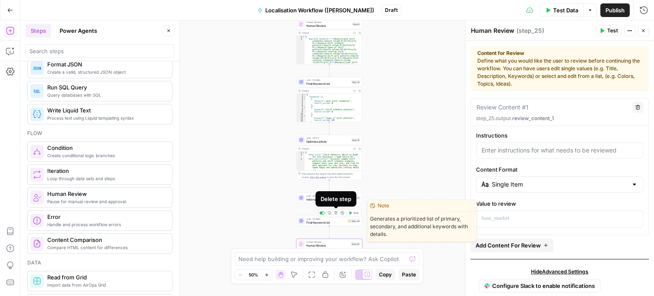
click at [337, 214] on icon "button" at bounding box center [335, 212] width 3 height 3
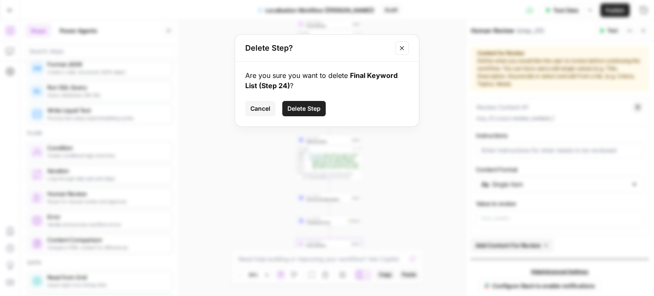
click at [306, 113] on button "Delete Step" at bounding box center [303, 108] width 43 height 15
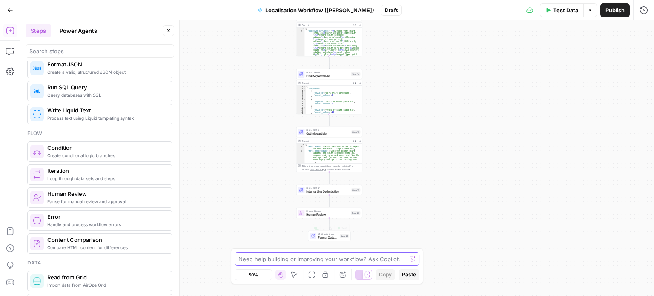
click at [323, 256] on textarea at bounding box center [322, 258] width 168 height 9
type textarea "C"
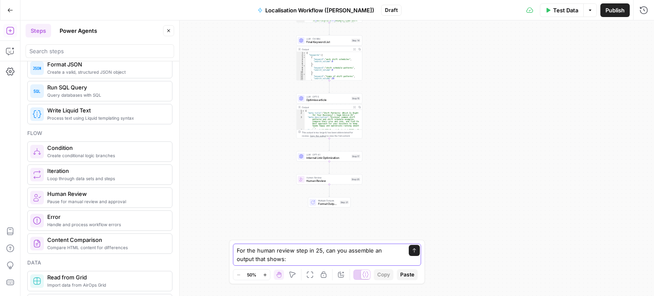
click at [290, 260] on textarea "For the human review step in 25, can you assemble an output that shows:" at bounding box center [318, 254] width 163 height 17
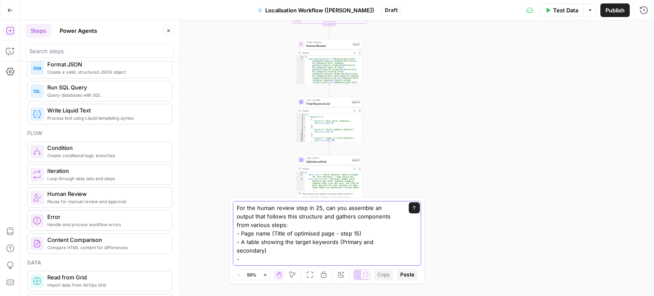
type textarea "For the human review step in 25, can you assemble an output that follows this s…"
click at [300, 241] on textarea "For the human review step in 25, can you assemble an output that follows this s…" at bounding box center [318, 233] width 163 height 60
click at [14, 49] on button "Copilot" at bounding box center [10, 51] width 14 height 14
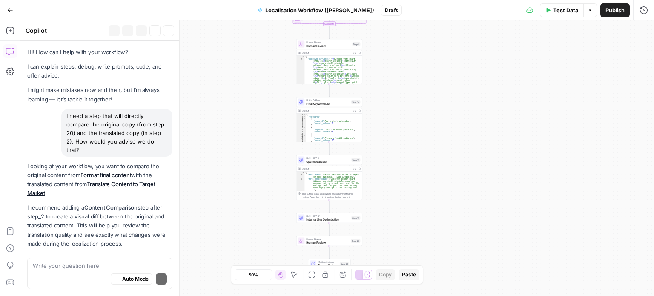
scroll to position [287, 0]
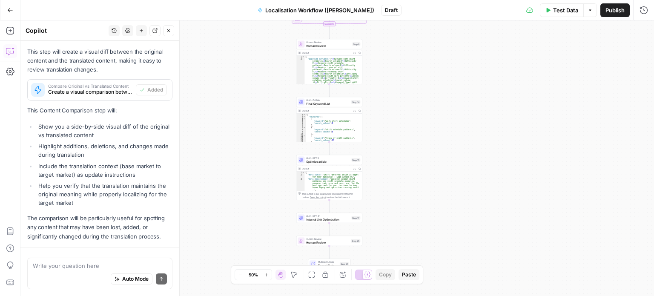
click at [91, 260] on div "Write your question here Auto Mode Send" at bounding box center [99, 272] width 145 height 31
paste textarea "For the human review step in 25, can you assemble an output that follows this s…"
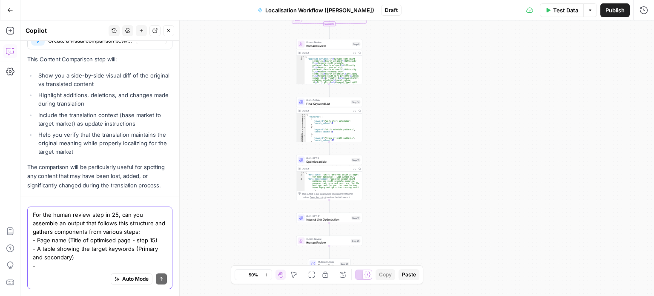
type textarea "For the human review step in 25, can you assemble an output that follows this s…"
click at [130, 280] on span "Auto Mode" at bounding box center [135, 279] width 26 height 8
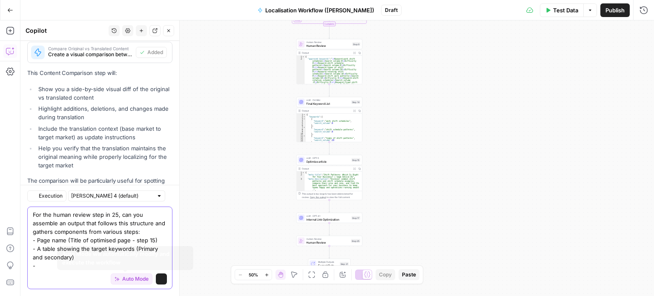
scroll to position [376, 0]
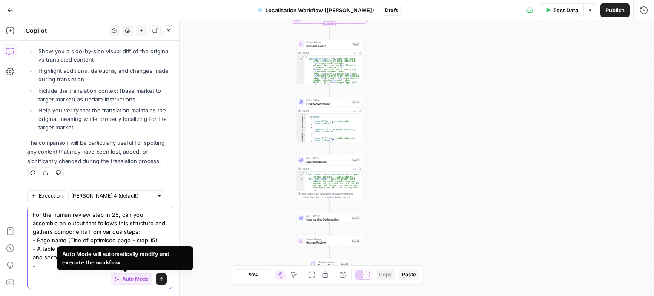
click at [127, 280] on span "Auto Mode" at bounding box center [135, 279] width 26 height 8
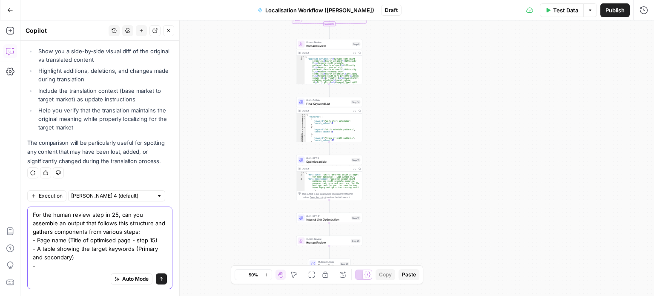
click at [79, 265] on textarea "For the human review step in 25, can you assemble an output that follows this s…" at bounding box center [100, 240] width 134 height 60
click at [109, 198] on input "text" at bounding box center [112, 195] width 82 height 9
click at [114, 227] on span "Claude Opus 4.1" at bounding box center [107, 227] width 65 height 9
type input "Claude Opus 4.1"
click at [58, 265] on textarea "For the human review step in 25, can you assemble an output that follows this s…" at bounding box center [100, 240] width 134 height 60
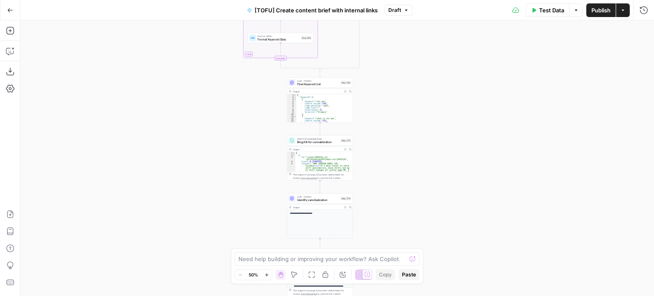
click at [436, 59] on div "true false true false true false true false true false true false Workflow Inpu…" at bounding box center [336, 157] width 633 height 275
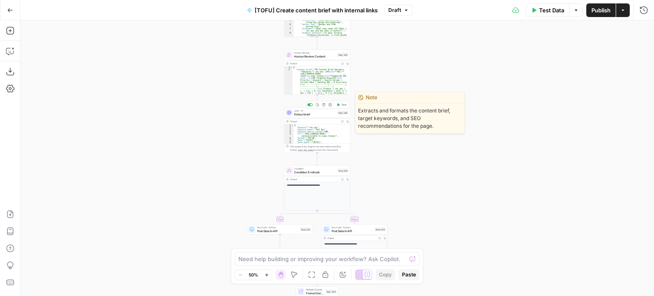
click at [324, 111] on span "LLM · O1" at bounding box center [315, 110] width 42 height 3
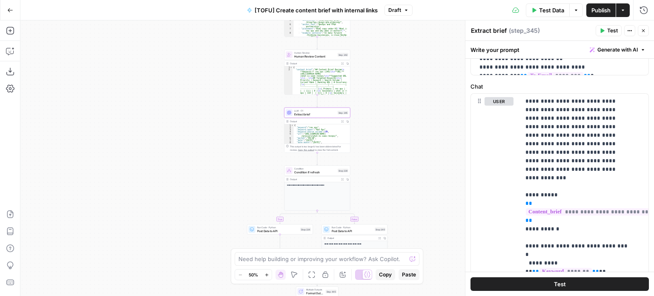
scroll to position [402, 0]
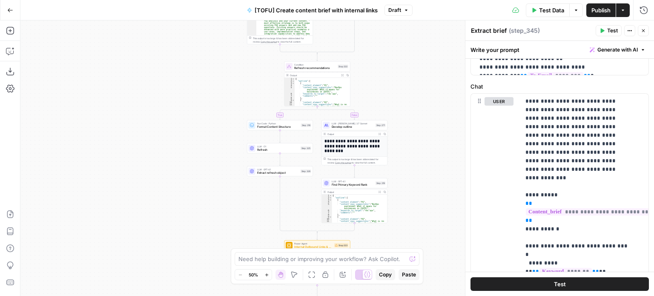
click at [414, 112] on div "true false true true true false true false true false false false Workflow Inpu…" at bounding box center [336, 157] width 633 height 275
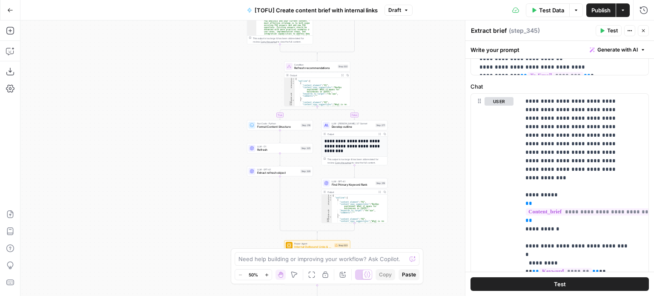
click at [414, 112] on div "true false true true true false true false true false false false Workflow Inpu…" at bounding box center [336, 157] width 633 height 275
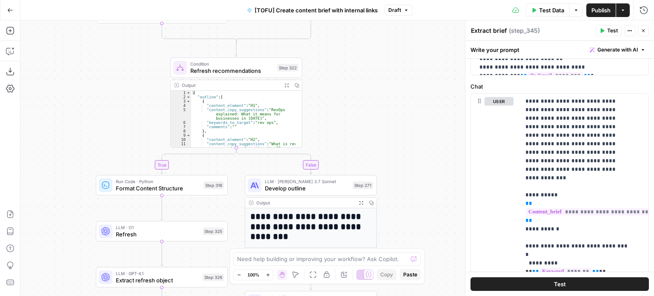
drag, startPoint x: 429, startPoint y: 149, endPoint x: 433, endPoint y: 160, distance: 12.0
click at [433, 160] on div "true false true true true false true false true false false false Workflow Inpu…" at bounding box center [336, 157] width 633 height 275
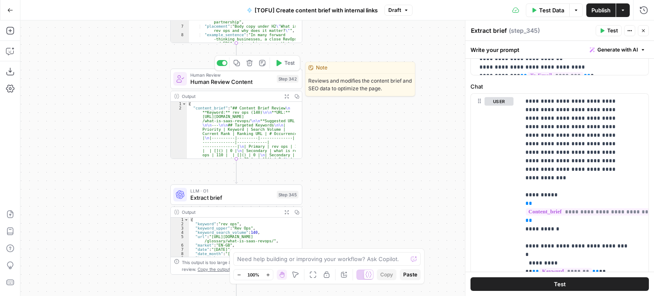
click at [249, 85] on span "Human Review Content" at bounding box center [231, 81] width 83 height 9
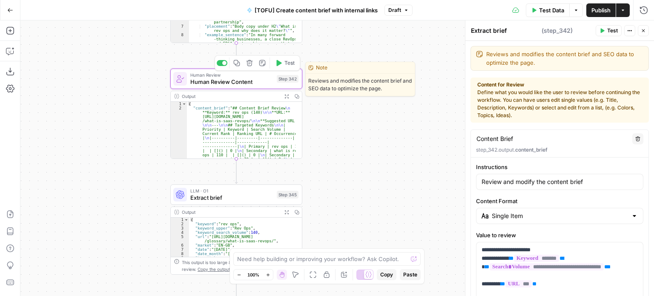
type textarea "Human Review Content"
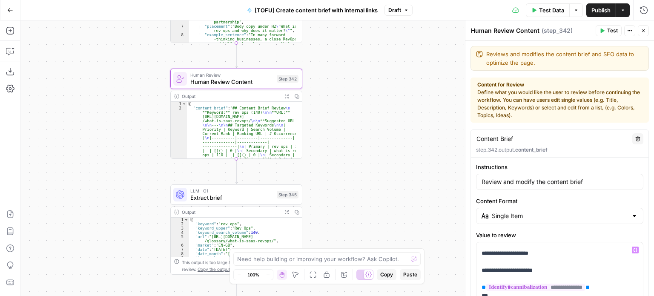
scroll to position [210, 0]
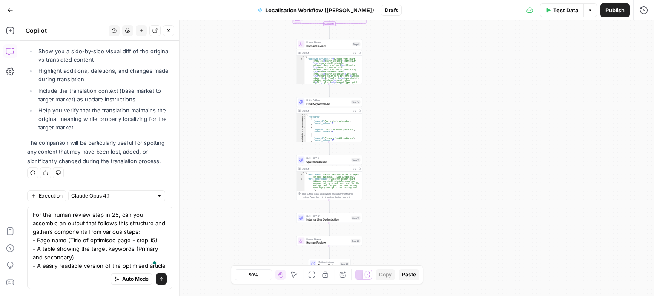
scroll to position [385, 0]
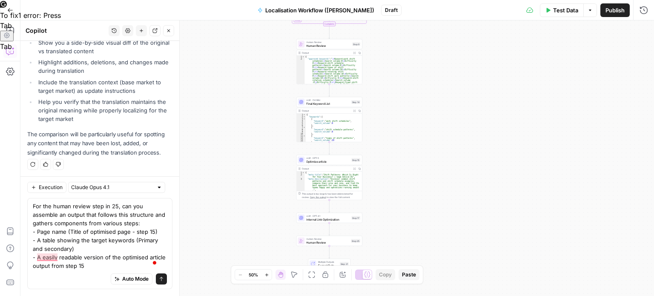
click at [353, 169] on icon "button" at bounding box center [354, 168] width 3 height 3
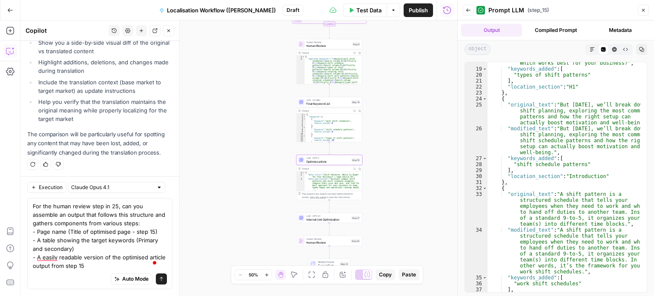
scroll to position [3332, 0]
click at [110, 262] on textarea "For the human review step in 25, can you assemble an output that follows this s…" at bounding box center [100, 236] width 134 height 68
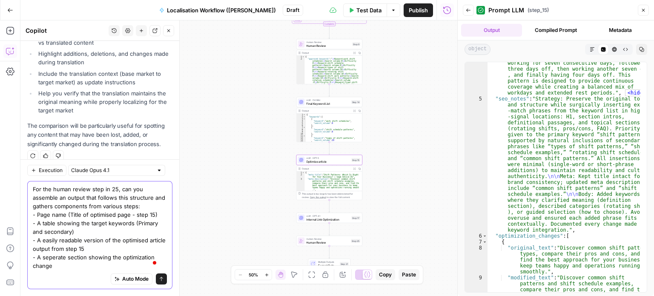
scroll to position [402, 0]
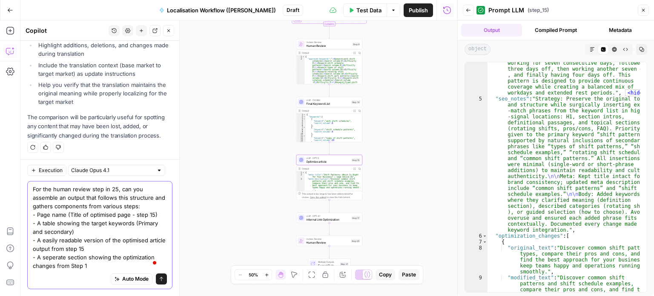
type textarea "For the human review step in 25, can you assemble an output that follows this s…"
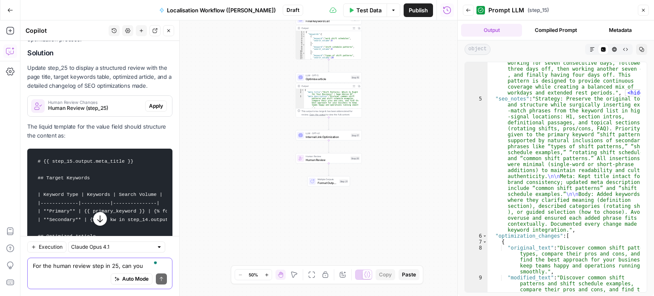
scroll to position [654, 0]
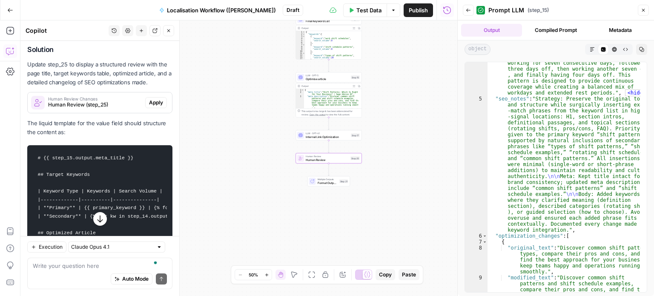
click at [154, 106] on span "Apply" at bounding box center [156, 103] width 14 height 8
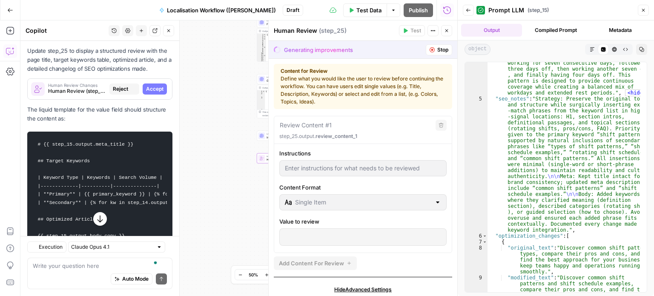
scroll to position [641, 0]
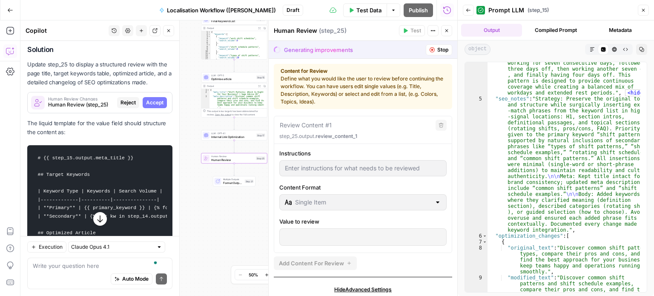
click at [151, 106] on span "Accept" at bounding box center [154, 103] width 17 height 8
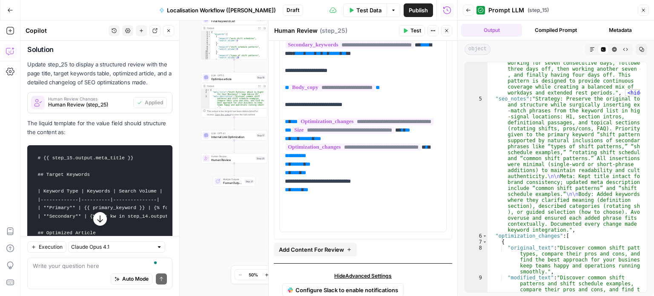
scroll to position [264, 0]
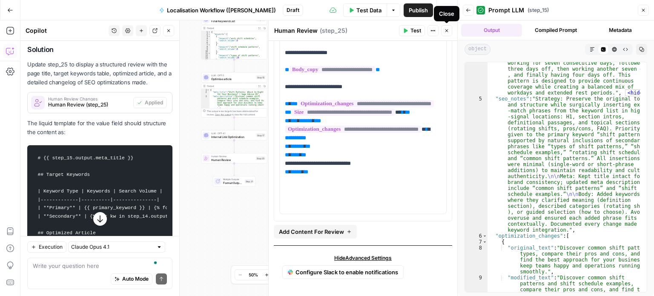
click at [446, 27] on button "Close" at bounding box center [446, 30] width 11 height 11
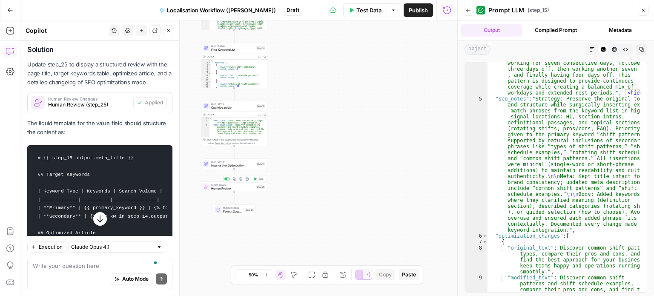
click at [239, 189] on span "Human Review" at bounding box center [232, 188] width 43 height 4
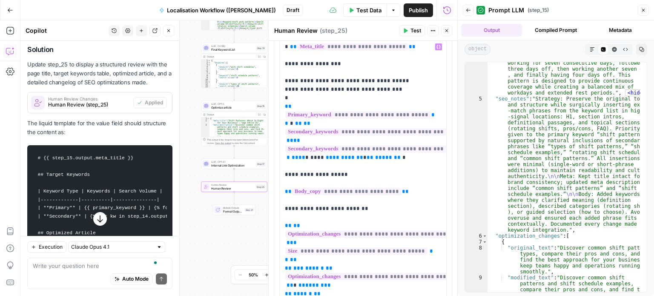
scroll to position [221, 0]
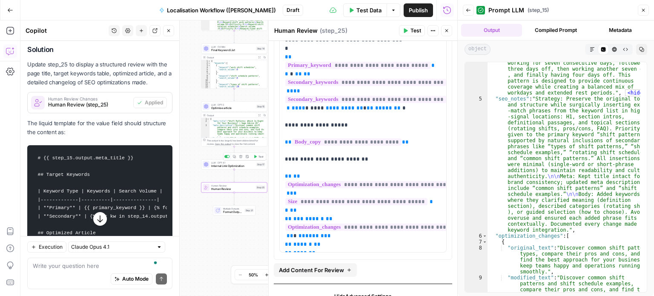
click at [254, 162] on span "LLM · GPT-4.1" at bounding box center [232, 162] width 43 height 3
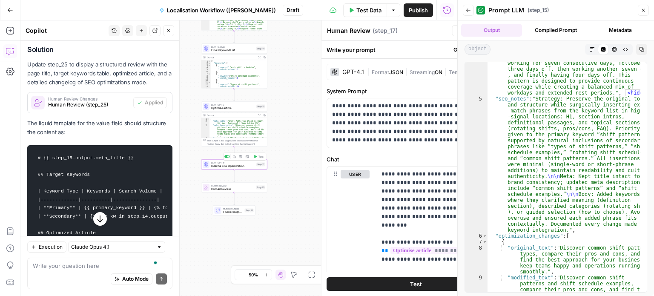
type textarea "Internal Link Optimization"
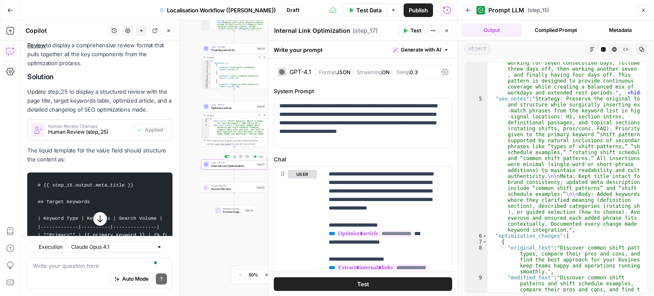
scroll to position [668, 0]
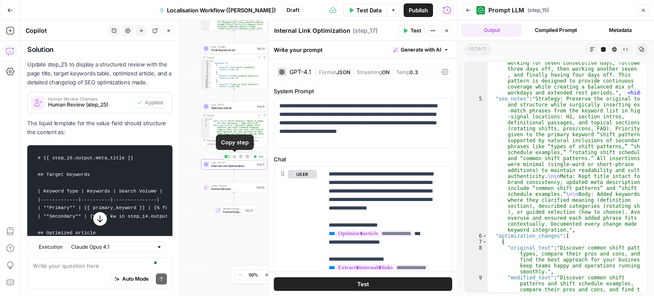
click at [239, 156] on icon "button" at bounding box center [240, 156] width 3 height 3
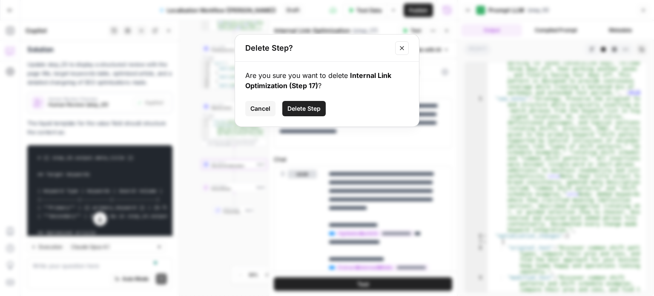
click at [305, 109] on span "Delete Step" at bounding box center [303, 108] width 33 height 9
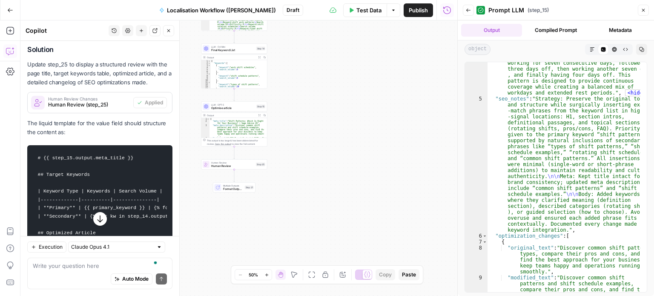
click at [377, 14] on span "Test Data" at bounding box center [368, 10] width 25 height 9
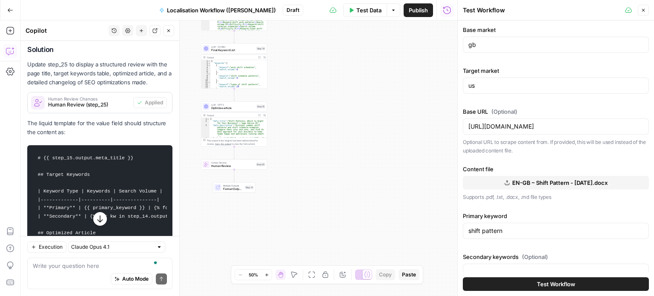
click at [524, 280] on button "Test Workflow" at bounding box center [556, 284] width 186 height 14
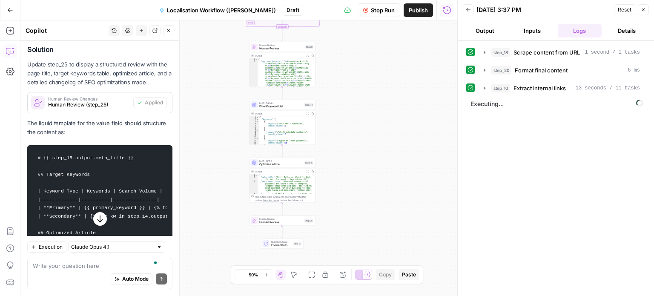
drag, startPoint x: 371, startPoint y: 183, endPoint x: 419, endPoint y: 240, distance: 73.9
click at [419, 240] on div "Workflow Input Settings Inputs Web Page Scrape Scrape content from URL Step 18 …" at bounding box center [238, 157] width 437 height 275
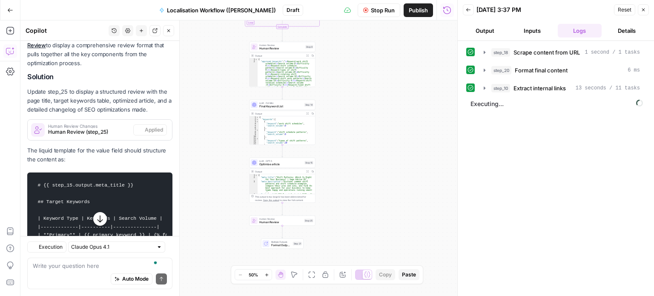
scroll to position [668, 0]
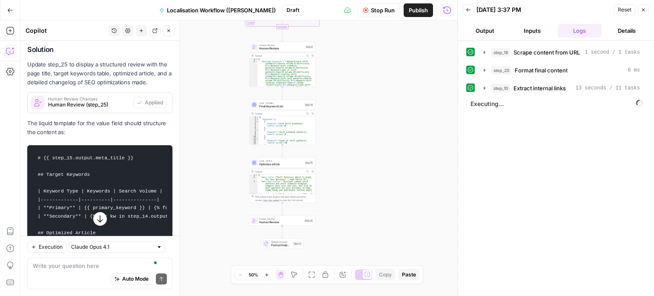
click at [629, 26] on button "Details" at bounding box center [627, 31] width 44 height 14
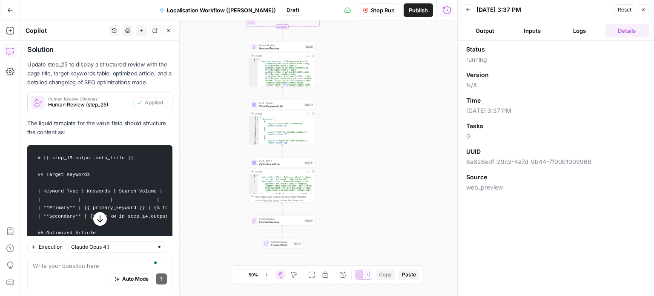
click at [579, 28] on button "Logs" at bounding box center [579, 31] width 44 height 14
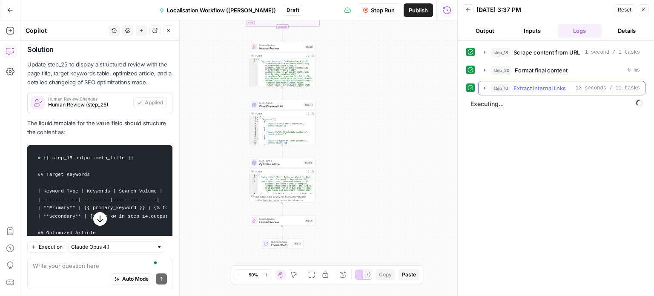
click at [483, 88] on icon "button" at bounding box center [484, 88] width 7 height 7
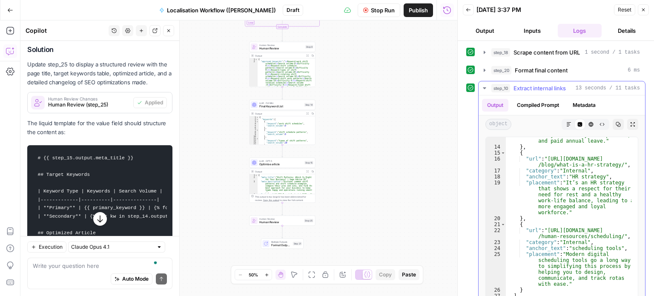
scroll to position [166, 0]
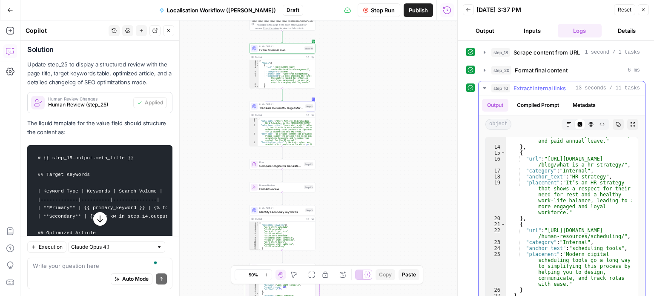
click at [483, 89] on icon "button" at bounding box center [484, 88] width 7 height 7
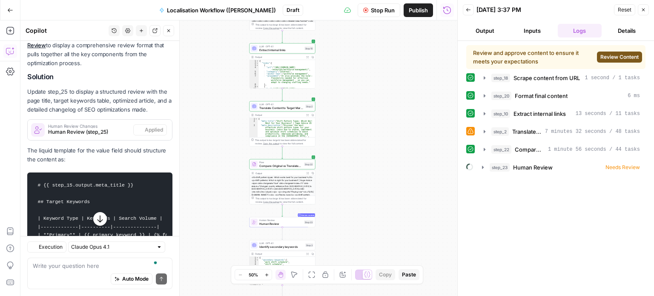
scroll to position [668, 0]
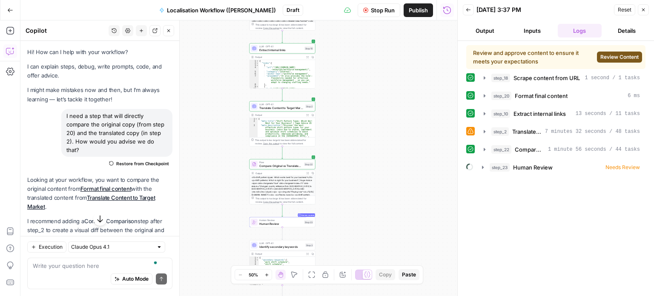
scroll to position [668, 0]
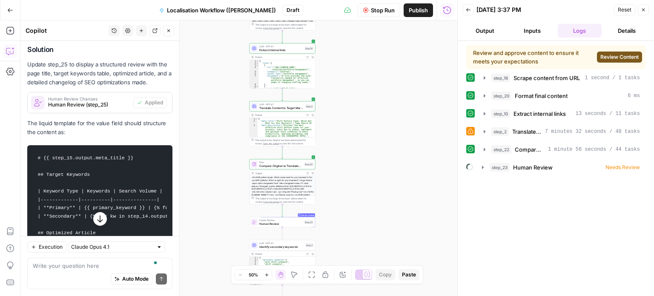
click at [617, 59] on span "Review Content" at bounding box center [619, 57] width 38 height 8
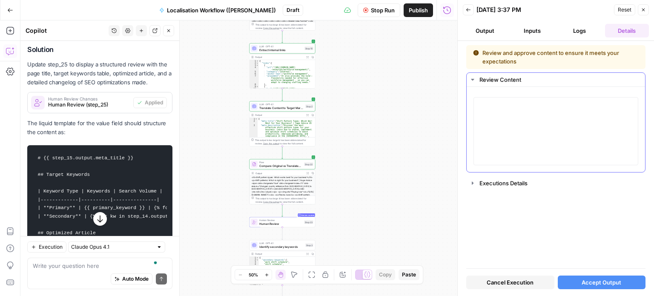
click at [473, 80] on icon "button" at bounding box center [472, 79] width 7 height 7
click at [528, 132] on textarea at bounding box center [556, 131] width 154 height 60
click at [593, 278] on span "Accept Output" at bounding box center [601, 282] width 40 height 9
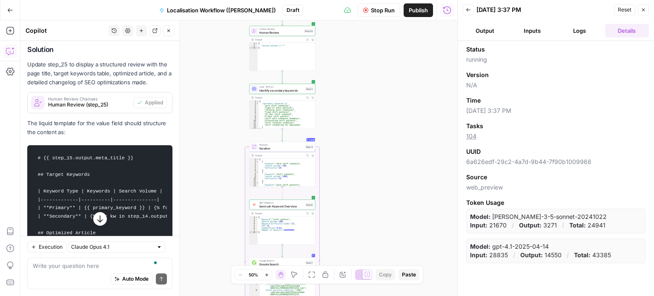
click at [640, 11] on button "Close" at bounding box center [642, 9] width 11 height 11
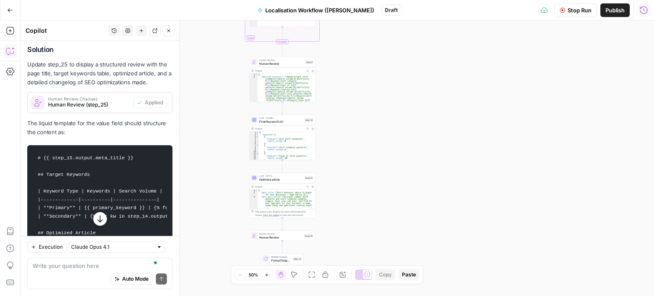
click at [643, 14] on icon "button" at bounding box center [643, 10] width 9 height 9
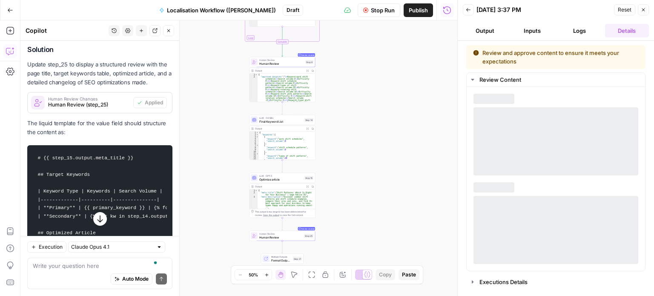
click at [582, 30] on button "Logs" at bounding box center [579, 31] width 44 height 14
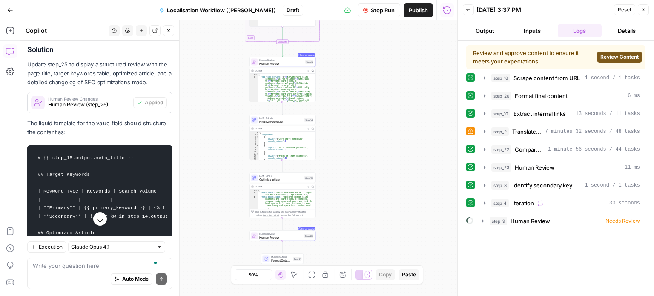
click at [623, 56] on span "Review Content" at bounding box center [619, 57] width 38 height 8
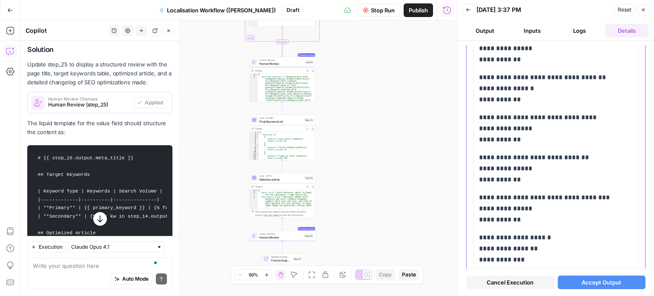
scroll to position [329, 0]
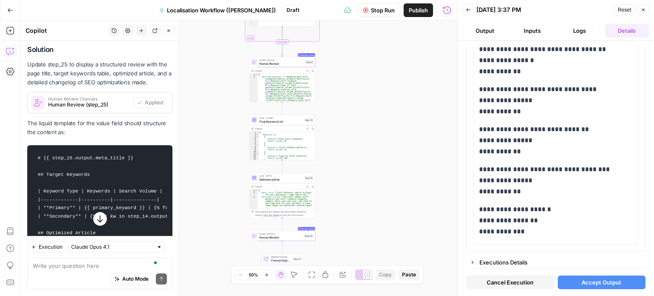
click at [592, 284] on span "Accept Output" at bounding box center [601, 282] width 40 height 9
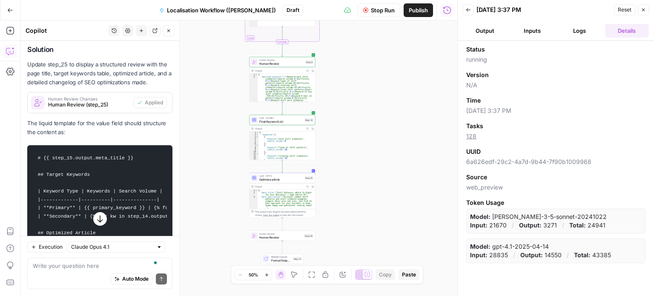
click at [589, 25] on button "Logs" at bounding box center [579, 31] width 44 height 14
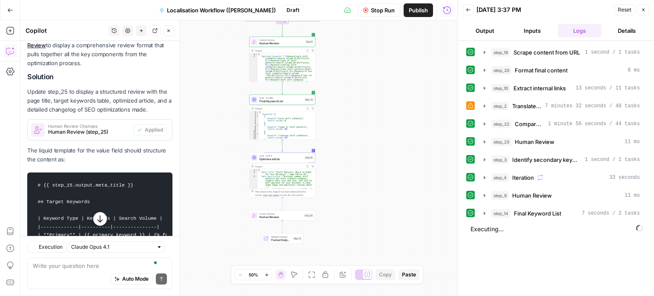
scroll to position [668, 0]
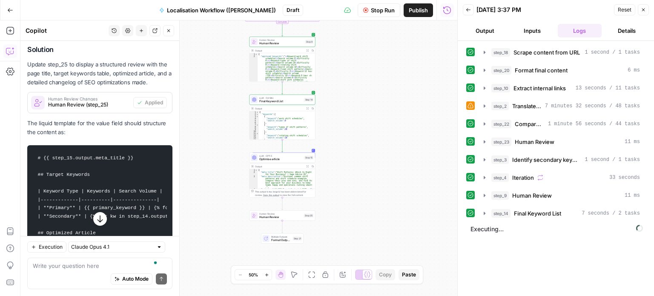
click at [635, 29] on button "Details" at bounding box center [627, 31] width 44 height 14
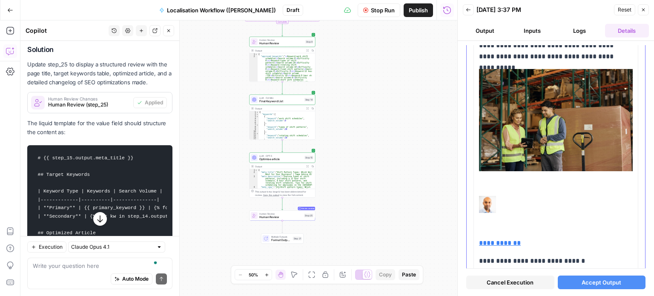
scroll to position [895, 0]
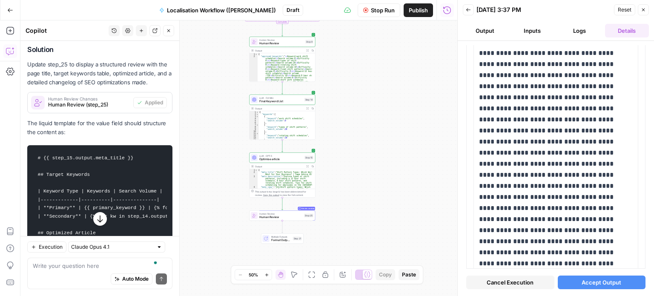
scroll to position [14711, 0]
